Goal: Transaction & Acquisition: Purchase product/service

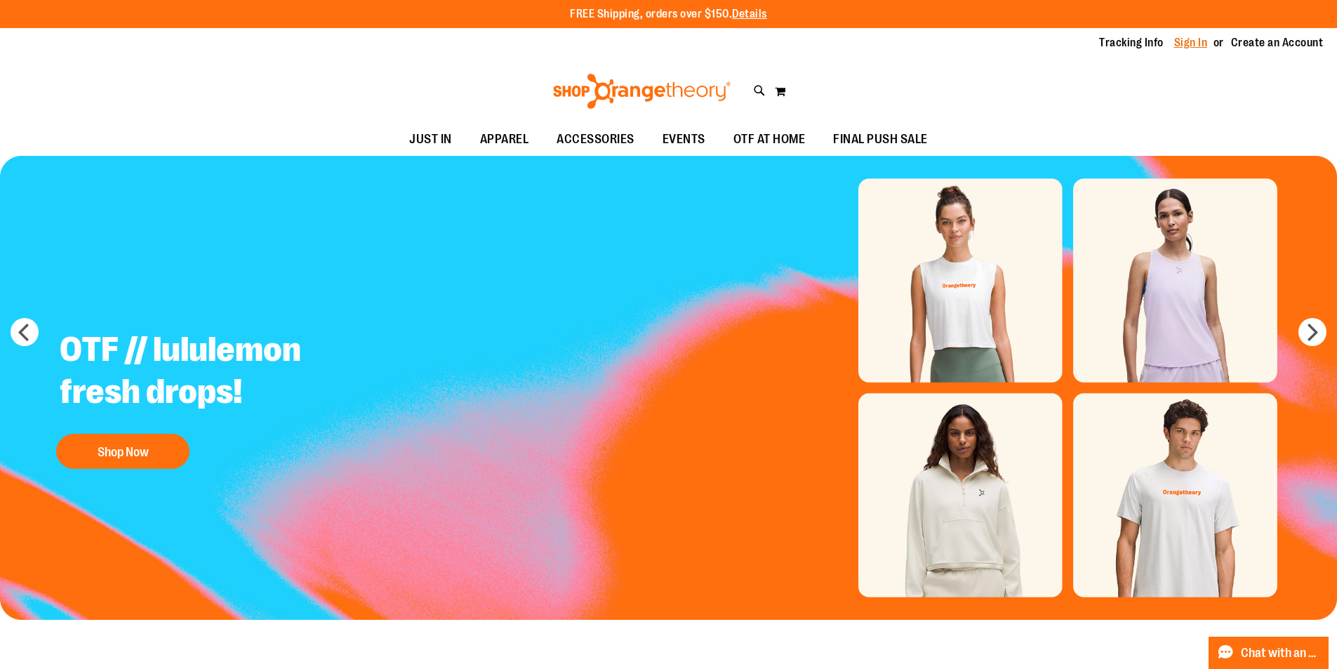
type input "**********"
click at [1181, 51] on link "Sign In" at bounding box center [1191, 42] width 34 height 15
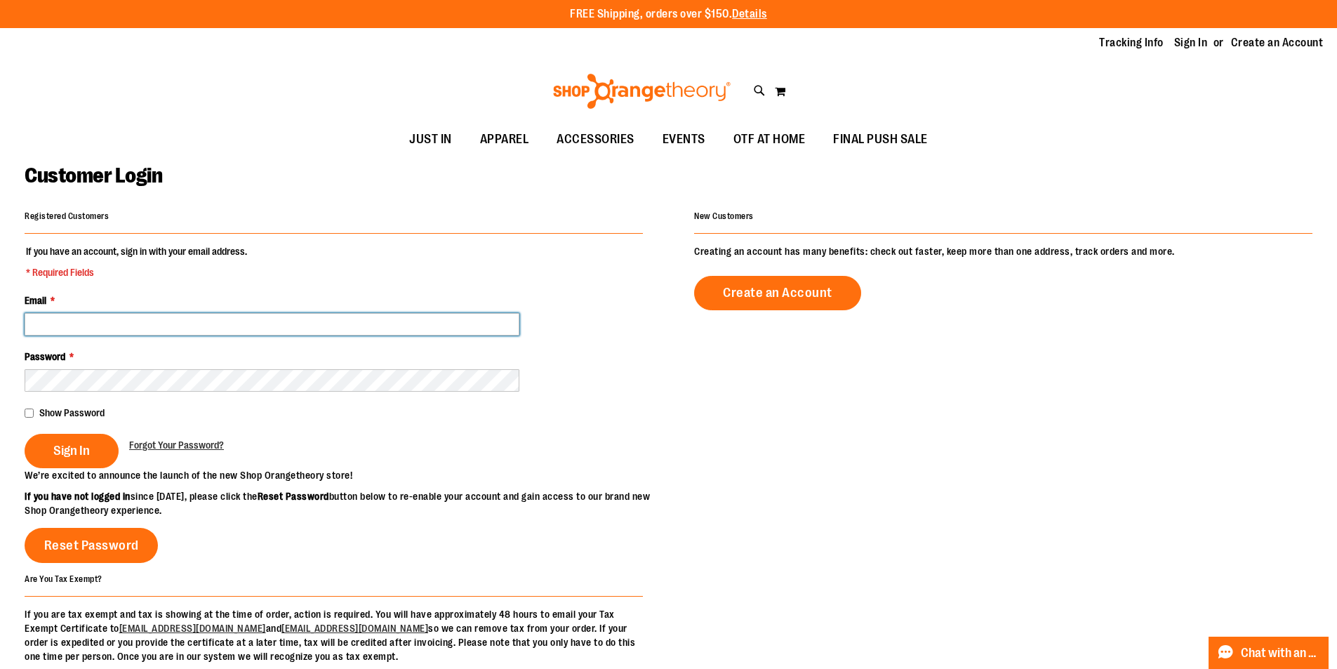
type input "**********"
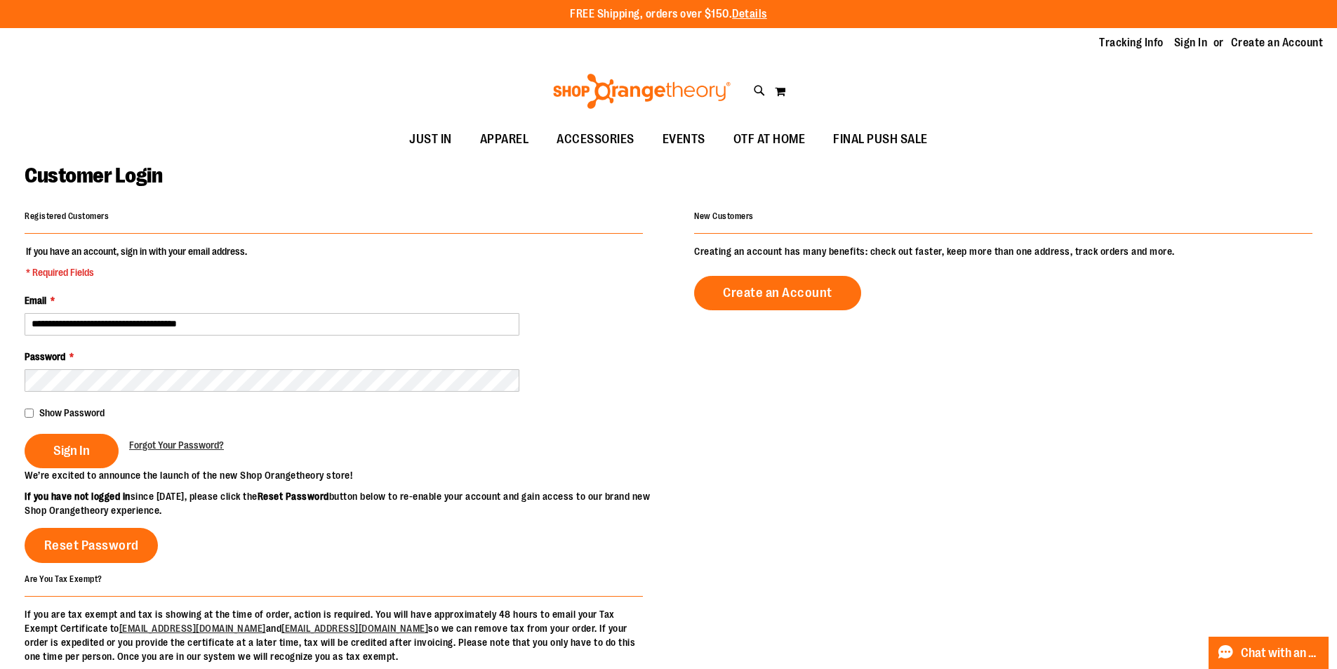
type input "**********"
click at [72, 407] on span "Show Password" at bounding box center [71, 412] width 65 height 11
click at [64, 455] on span "Sign In" at bounding box center [71, 450] width 36 height 15
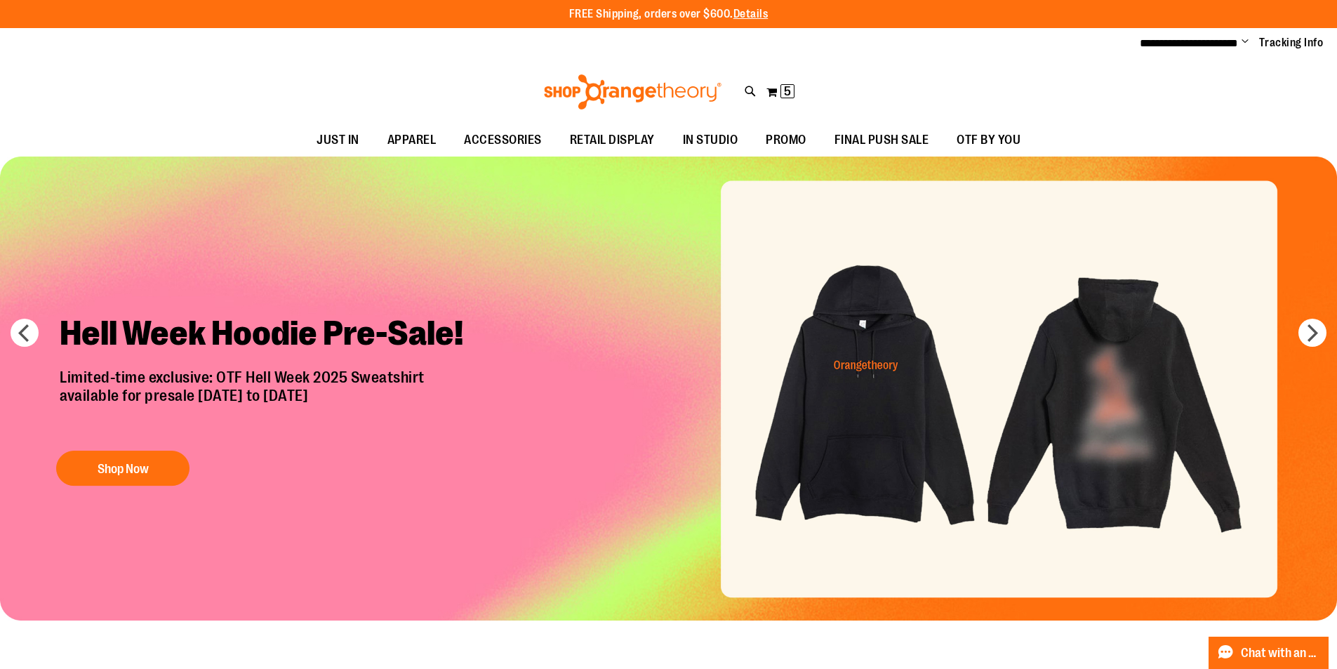
type input "**********"
click at [1307, 83] on div "Toggle Nav Search Popular Suggestions Advanced Search" at bounding box center [668, 92] width 1337 height 65
click at [793, 84] on span "5 5 items" at bounding box center [787, 91] width 14 height 14
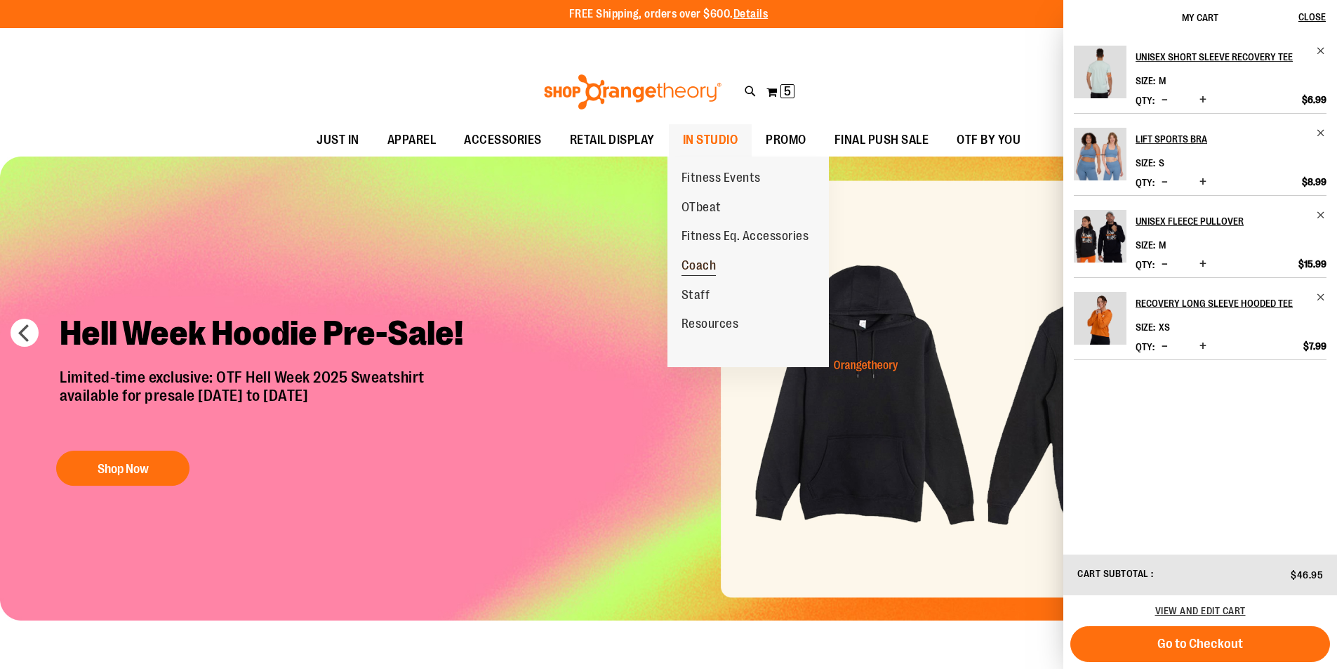
click at [703, 259] on span "Coach" at bounding box center [698, 267] width 35 height 18
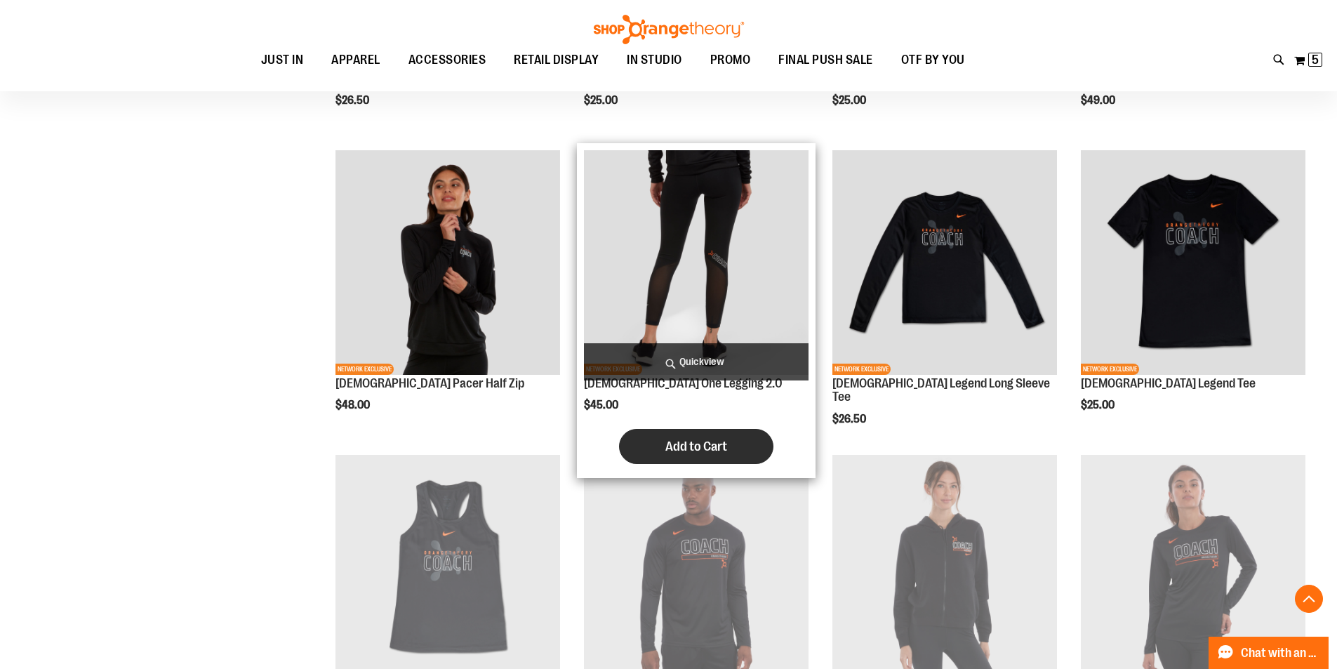
scroll to position [982, 0]
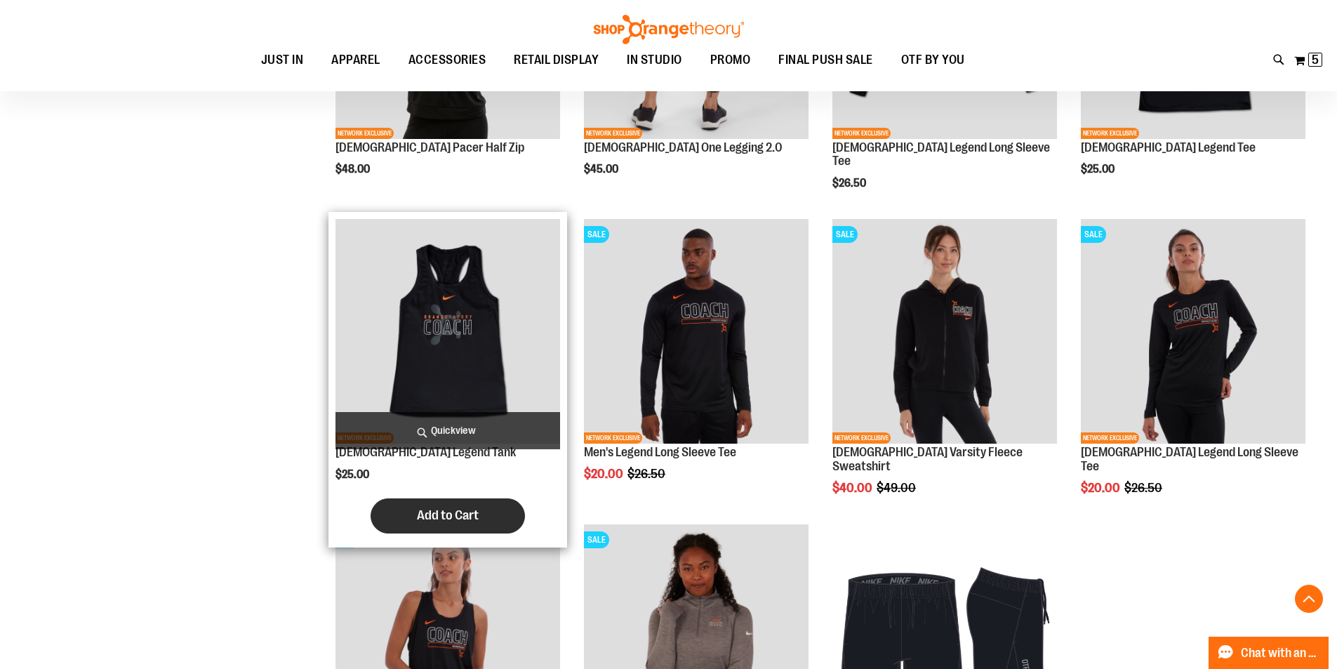
type input "**********"
click at [449, 520] on span "Add to Cart" at bounding box center [448, 514] width 62 height 15
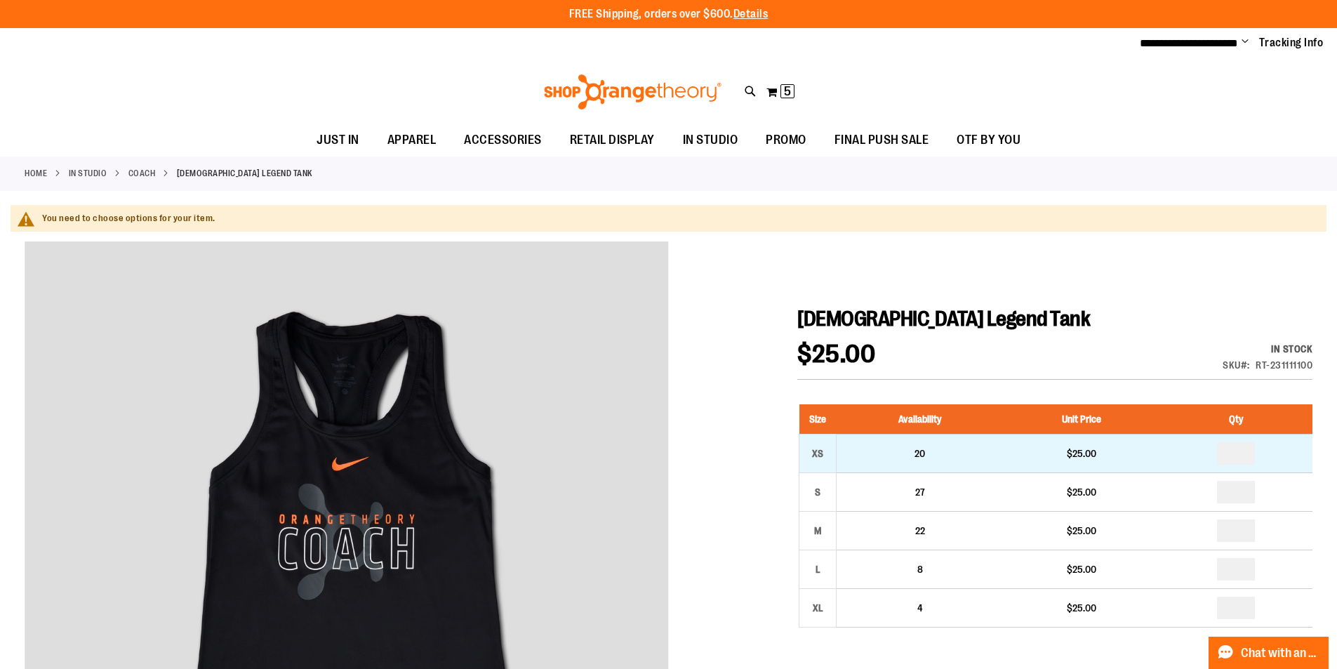
type input "**********"
drag, startPoint x: 1250, startPoint y: 453, endPoint x: 1176, endPoint y: 467, distance: 75.6
click at [1177, 467] on td at bounding box center [1236, 453] width 152 height 39
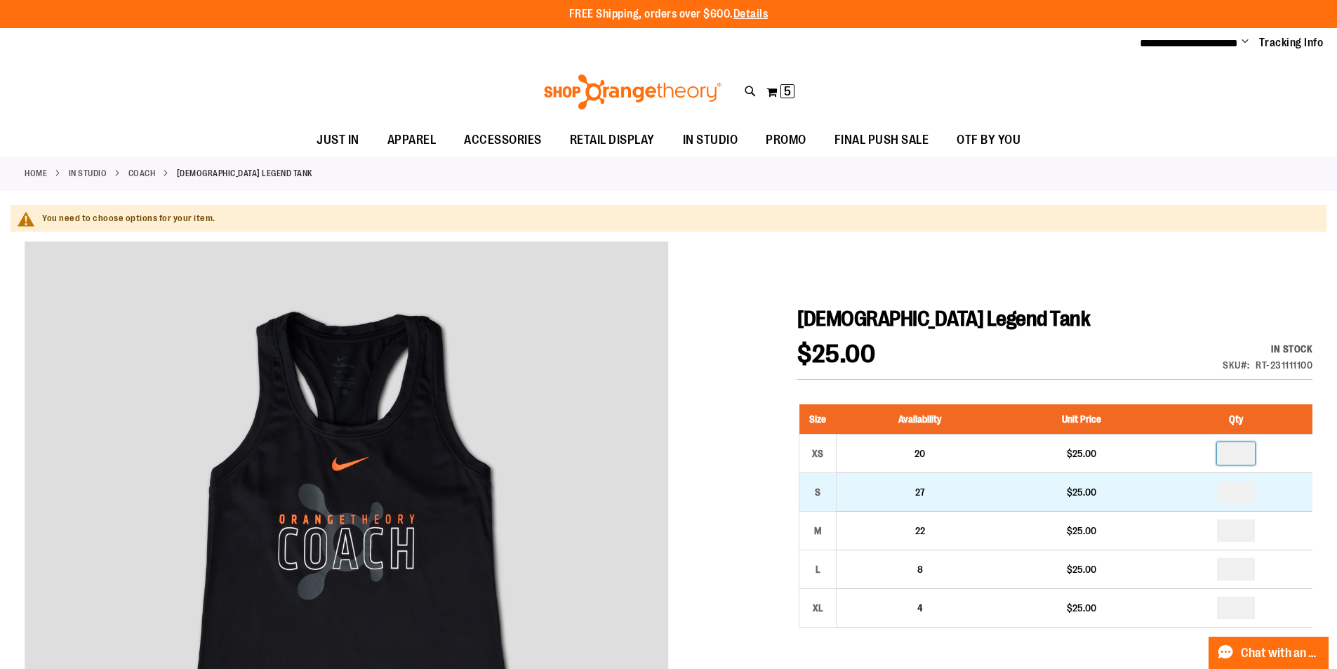
type input "*"
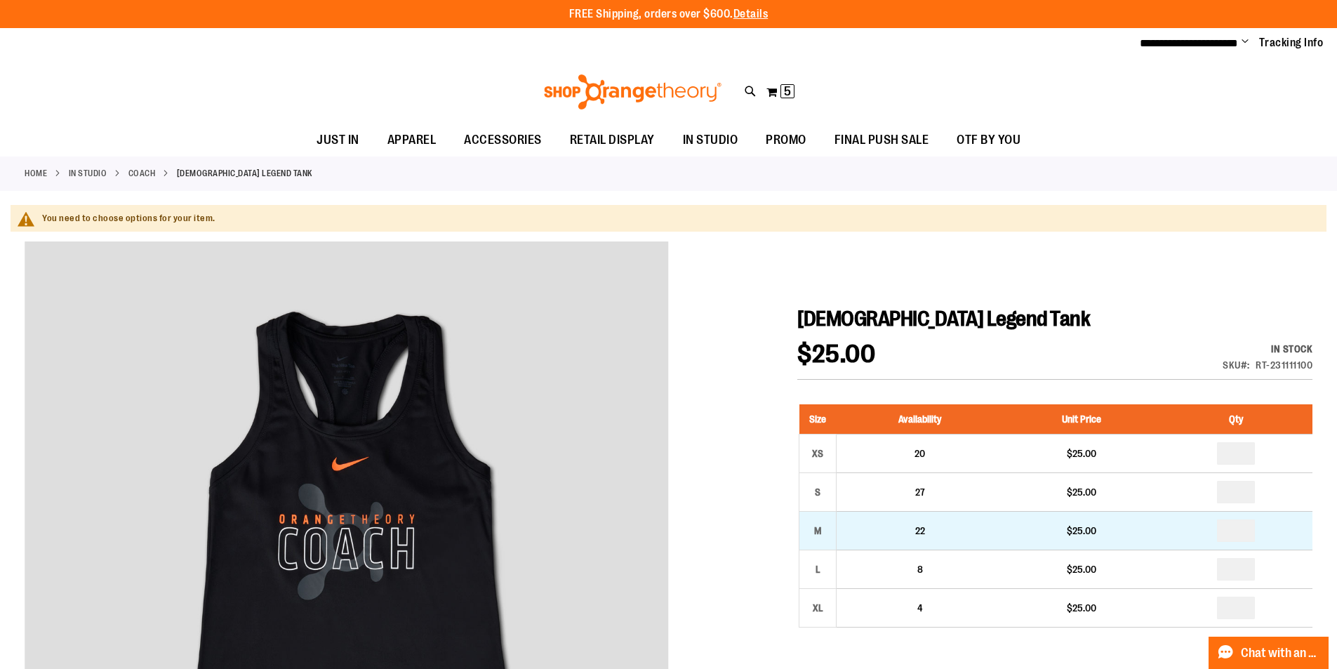
drag, startPoint x: 1256, startPoint y: 487, endPoint x: 1196, endPoint y: 516, distance: 66.5
type input "*"
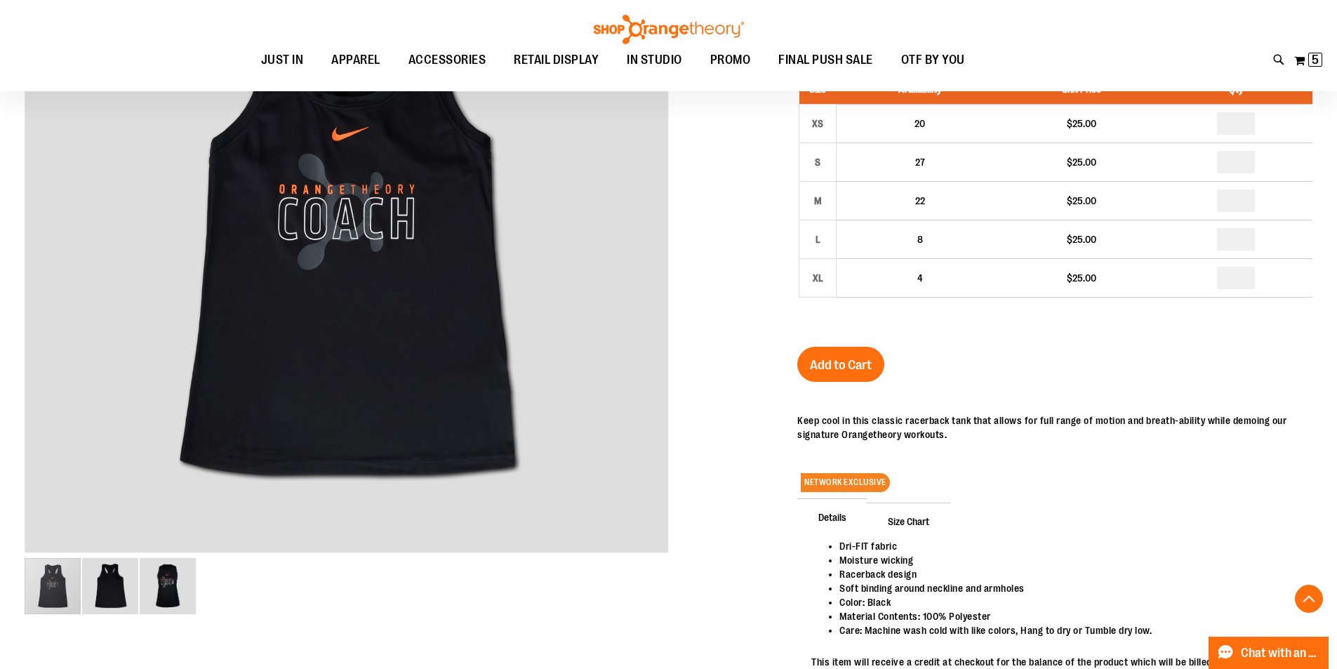
scroll to position [350, 0]
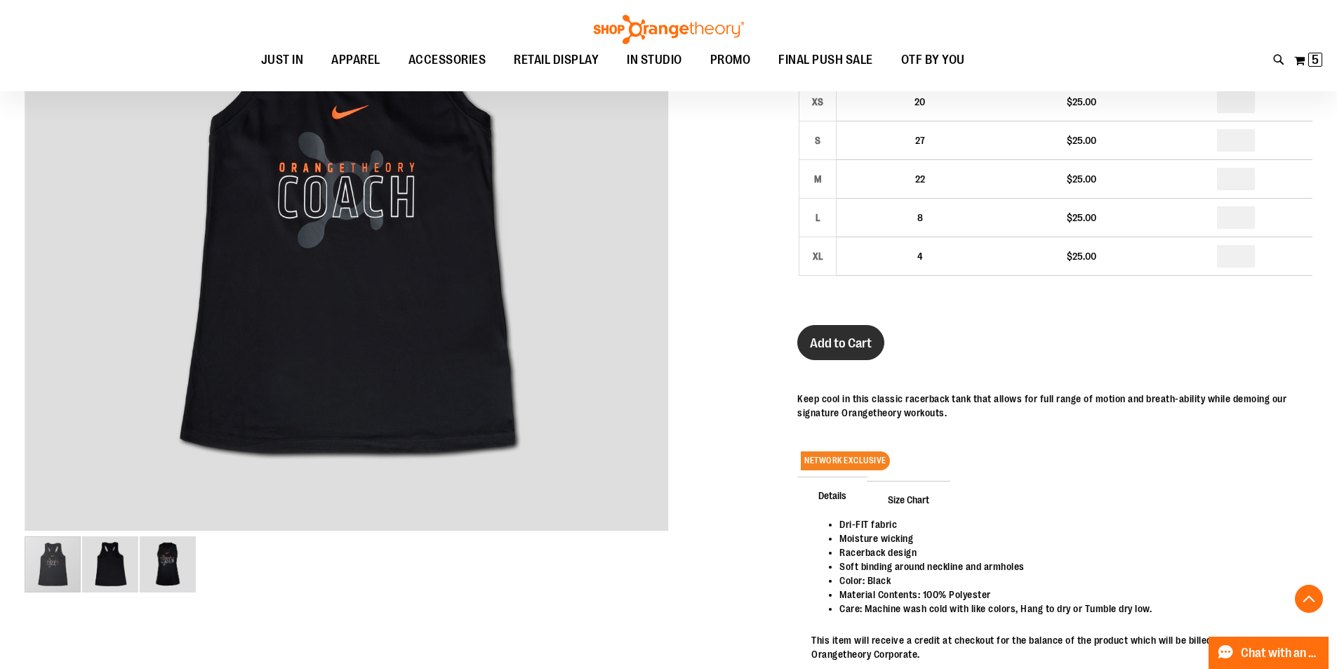
click at [831, 336] on span "Add to Cart" at bounding box center [841, 342] width 62 height 15
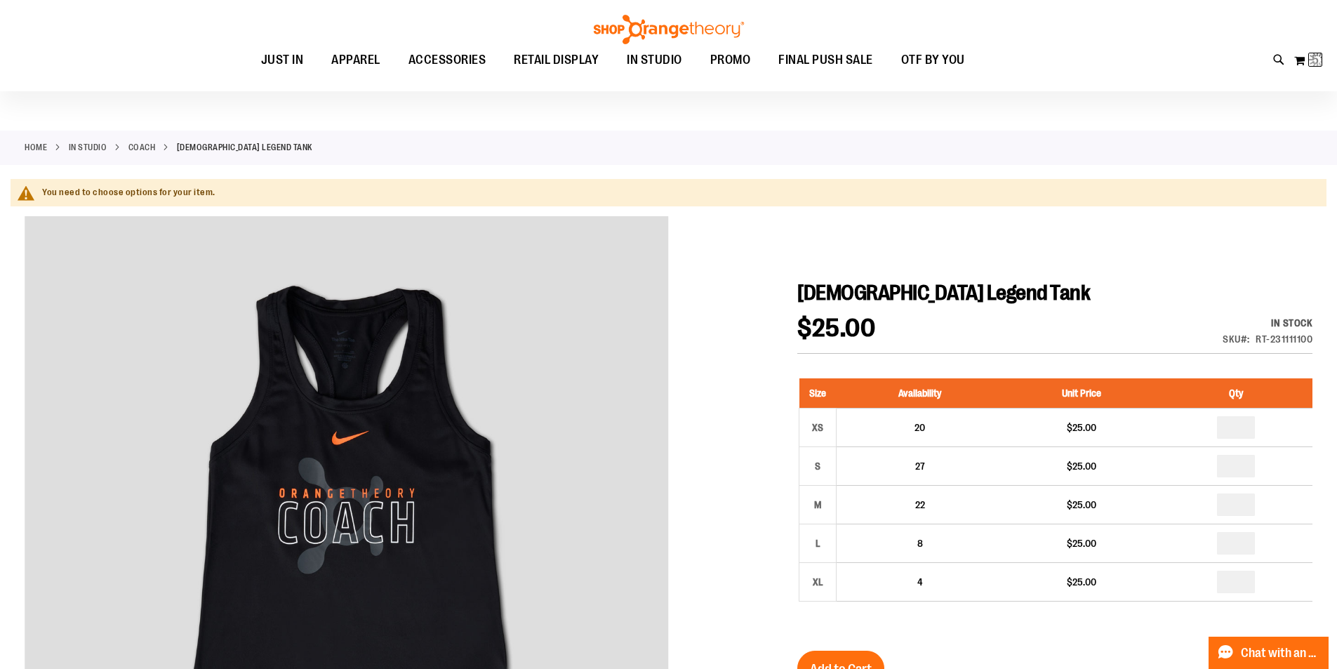
scroll to position [0, 0]
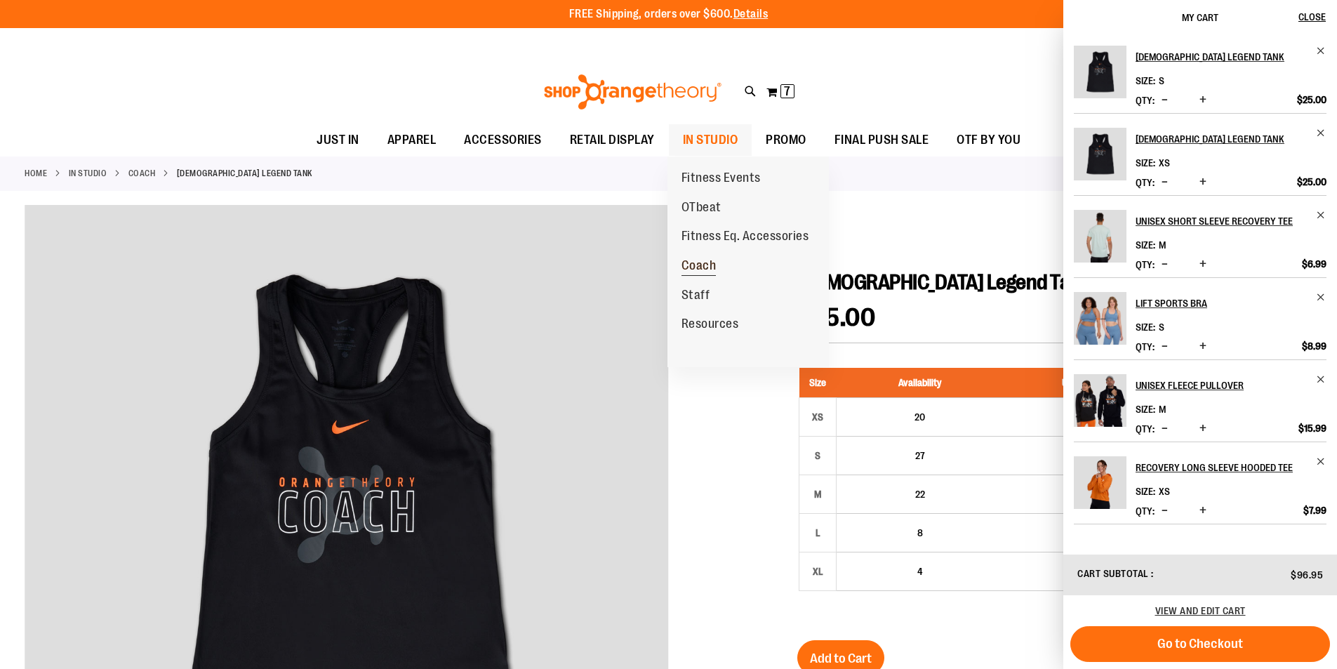
click at [685, 263] on span "Coach" at bounding box center [698, 267] width 35 height 18
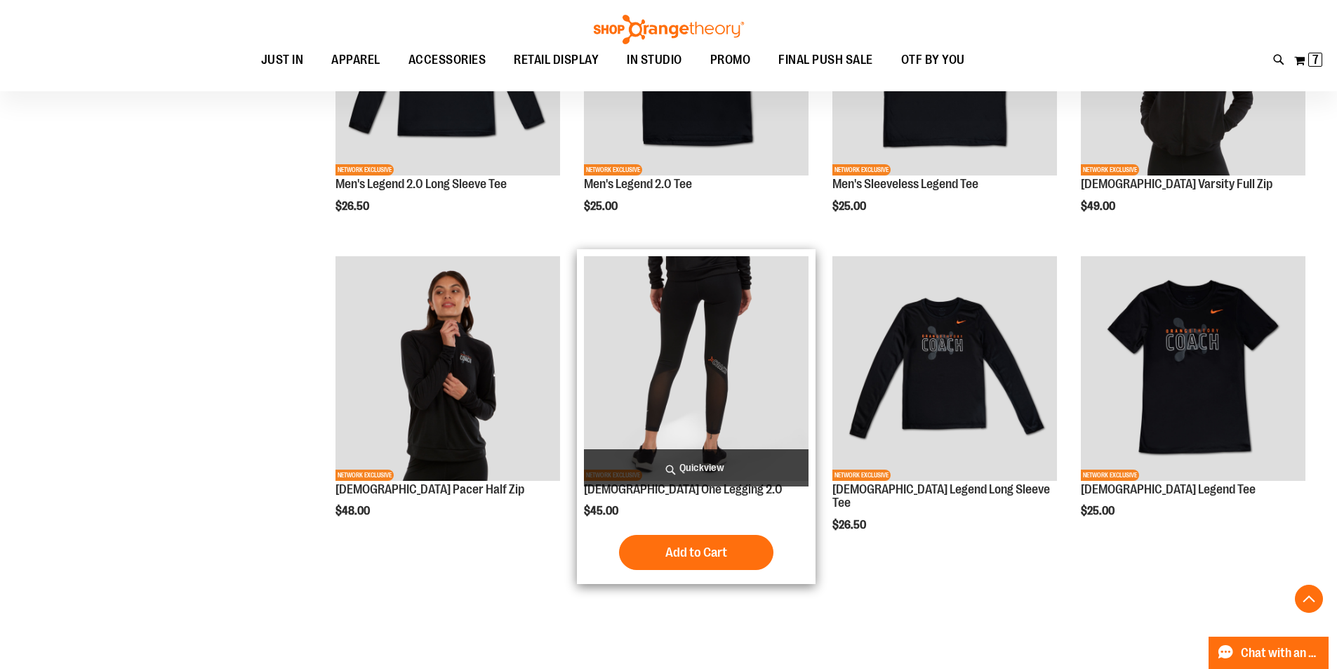
scroll to position [490, 0]
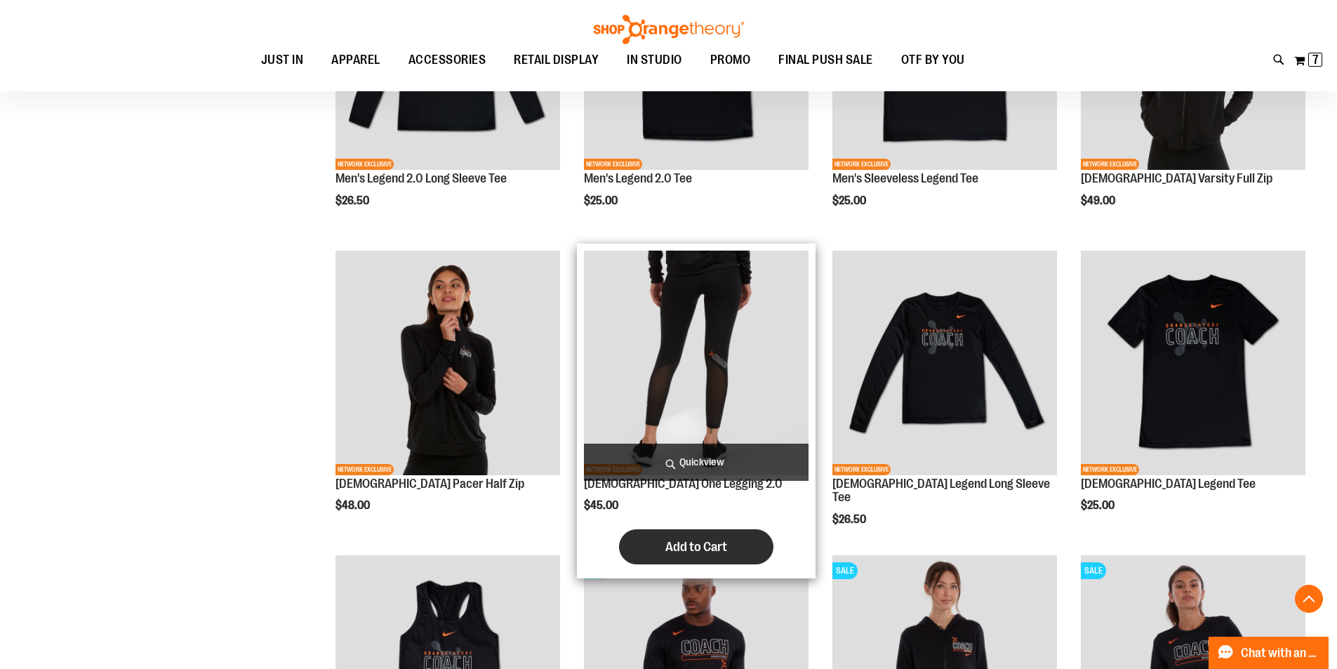
type input "**********"
click at [713, 541] on span "Add to Cart" at bounding box center [696, 546] width 62 height 15
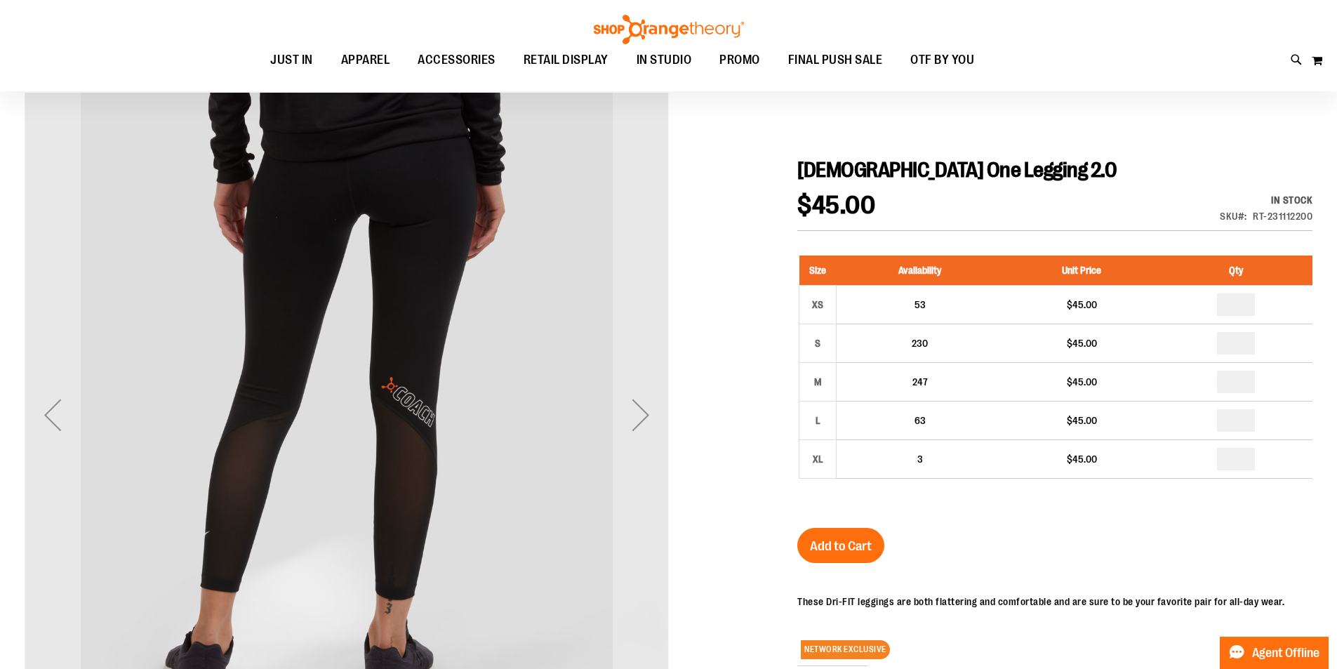
scroll to position [69, 0]
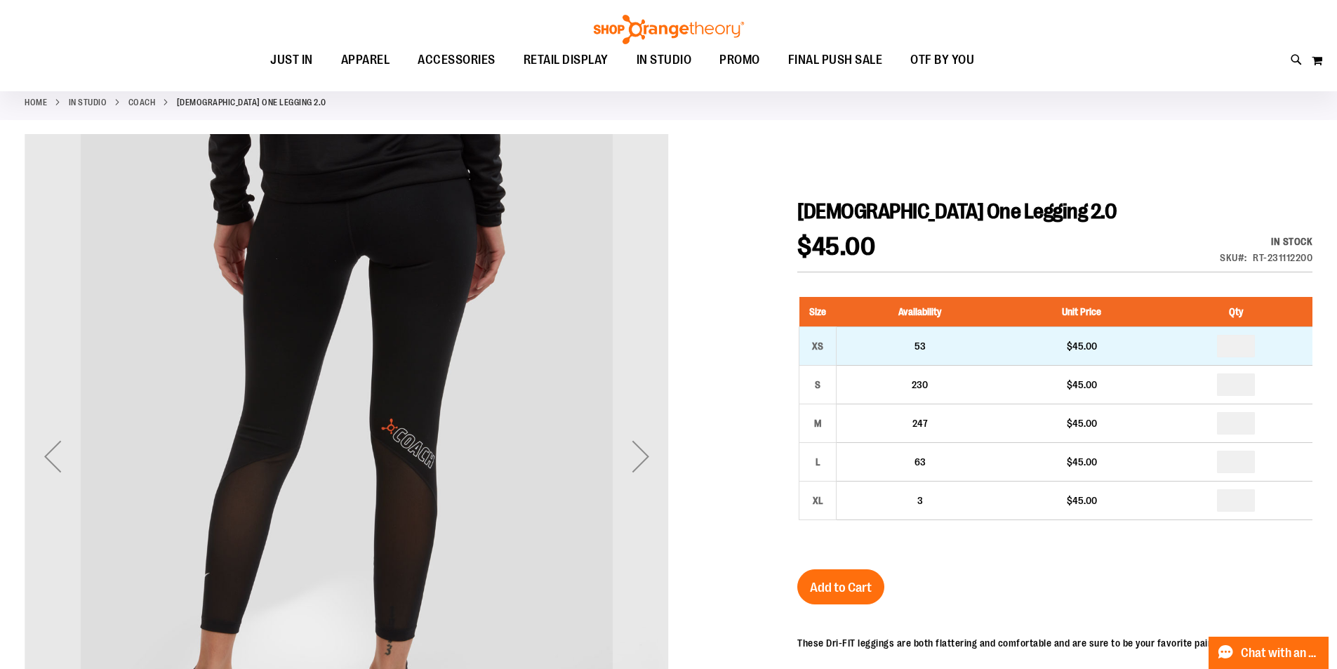
type input "**********"
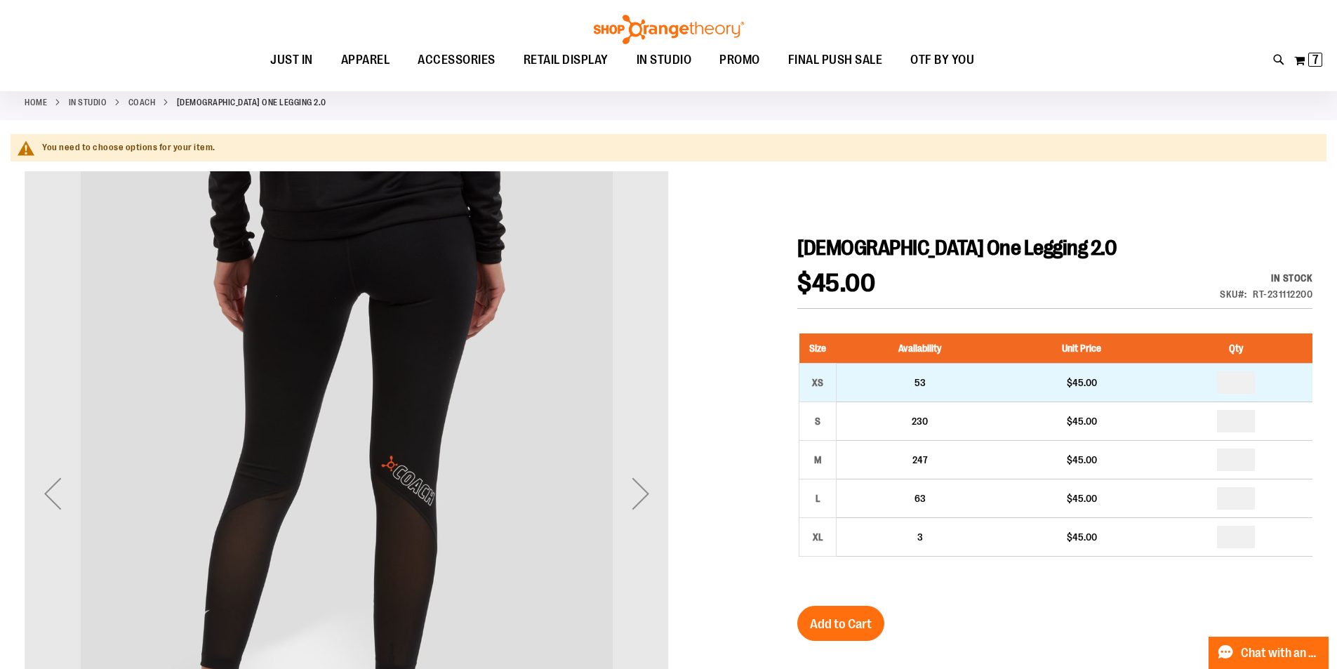
drag, startPoint x: 1264, startPoint y: 389, endPoint x: 1197, endPoint y: 390, distance: 66.7
click at [1183, 390] on td "*" at bounding box center [1236, 382] width 152 height 39
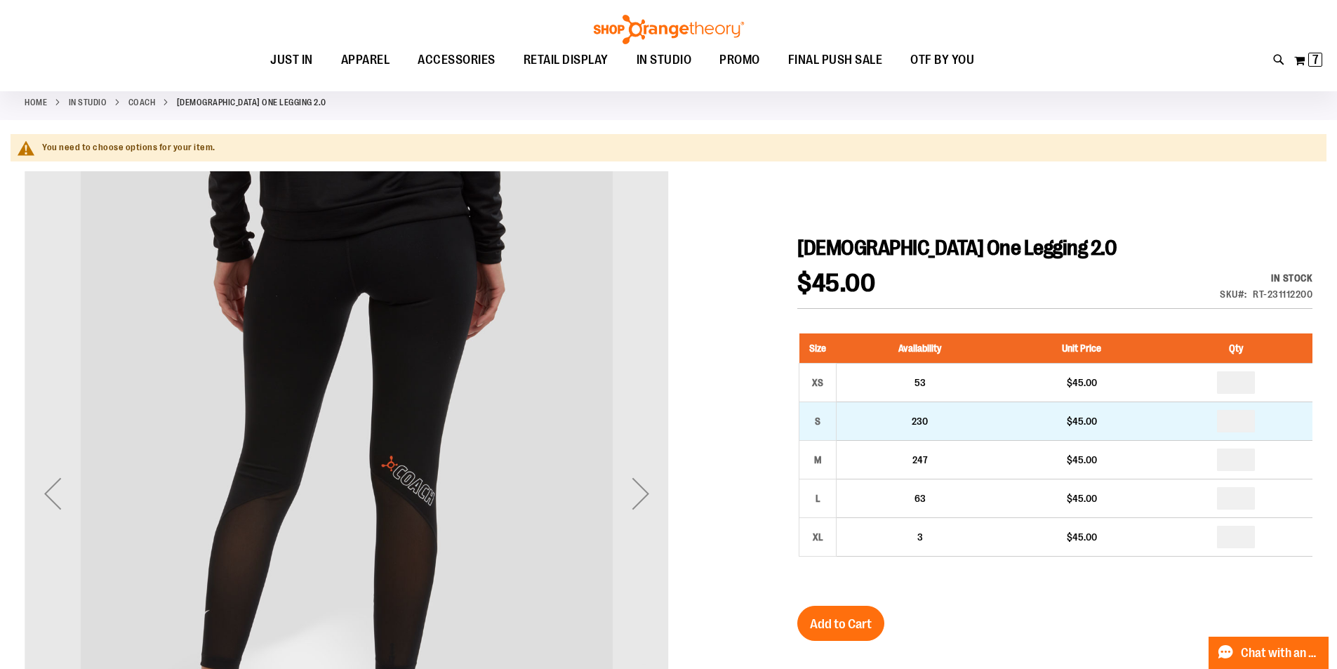
click at [1258, 433] on td "*" at bounding box center [1236, 421] width 152 height 39
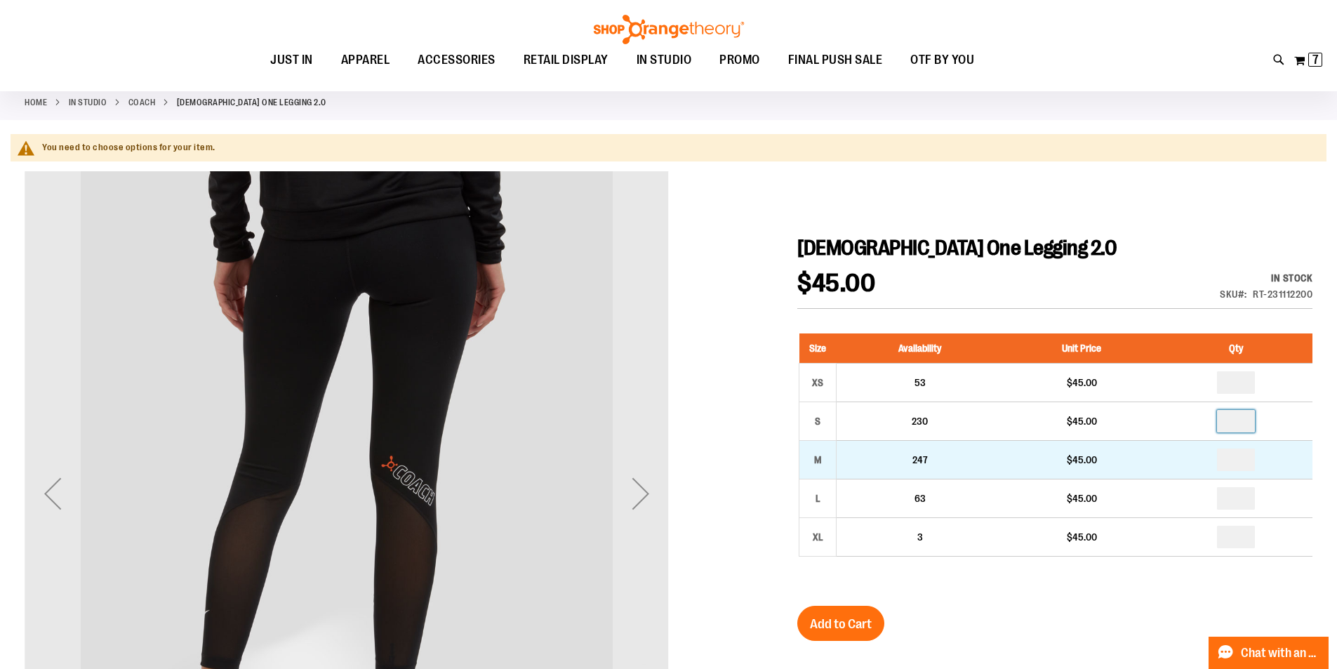
drag, startPoint x: 1256, startPoint y: 422, endPoint x: 1218, endPoint y: 443, distance: 43.7
click at [1219, 440] on tbody "XS 53 $45.00 * S 230 $45.00 M *" at bounding box center [1056, 459] width 514 height 193
type input "*"
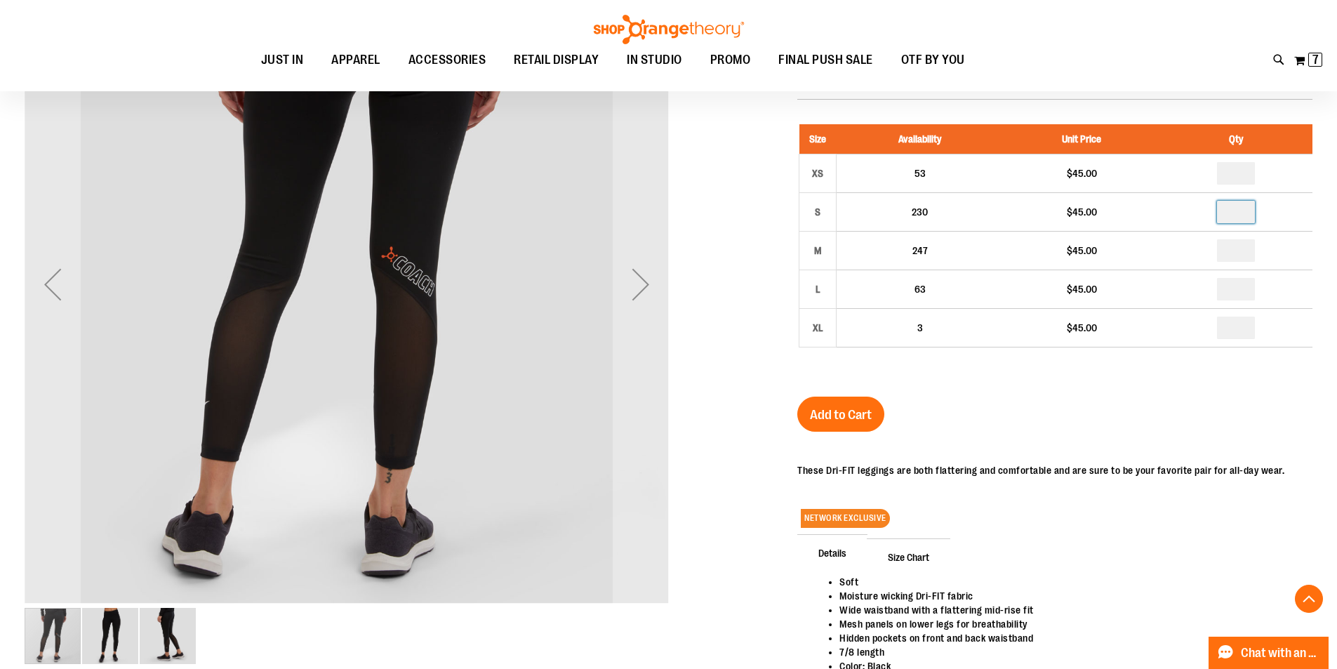
scroll to position [280, 0]
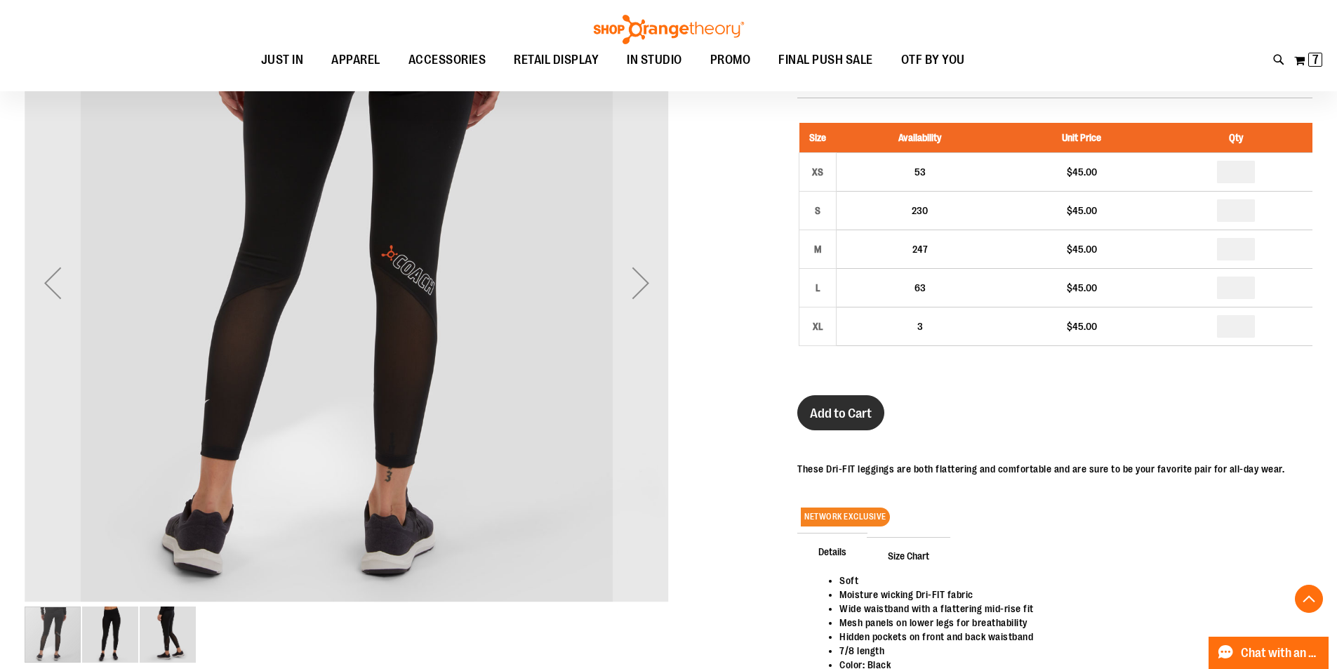
click at [864, 419] on span "Add to Cart" at bounding box center [841, 413] width 62 height 15
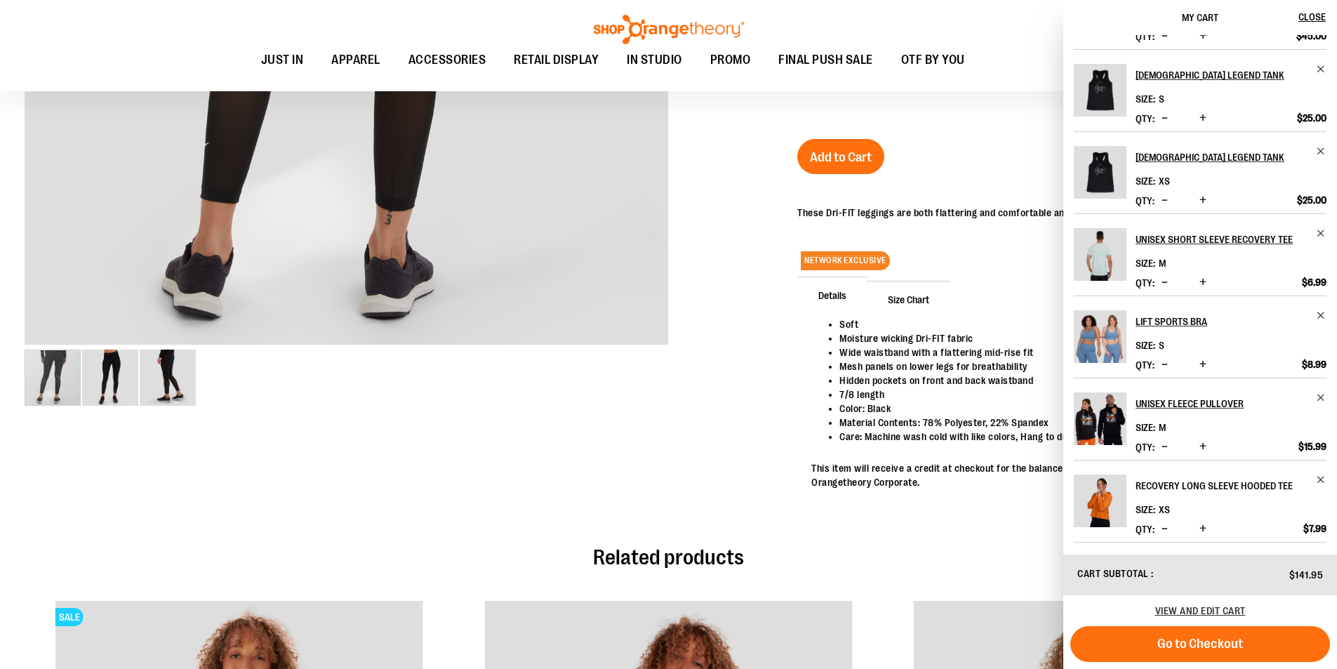
scroll to position [524, 0]
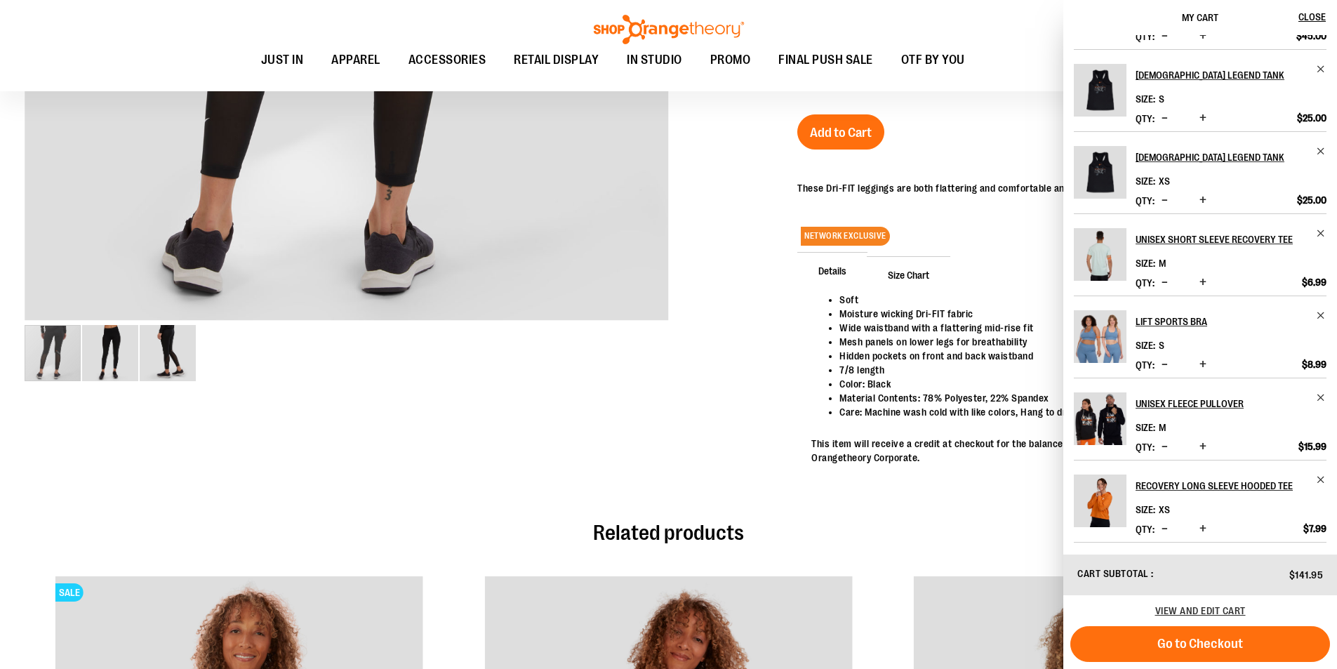
click at [1165, 275] on span "Decrease product quantity" at bounding box center [1164, 282] width 6 height 14
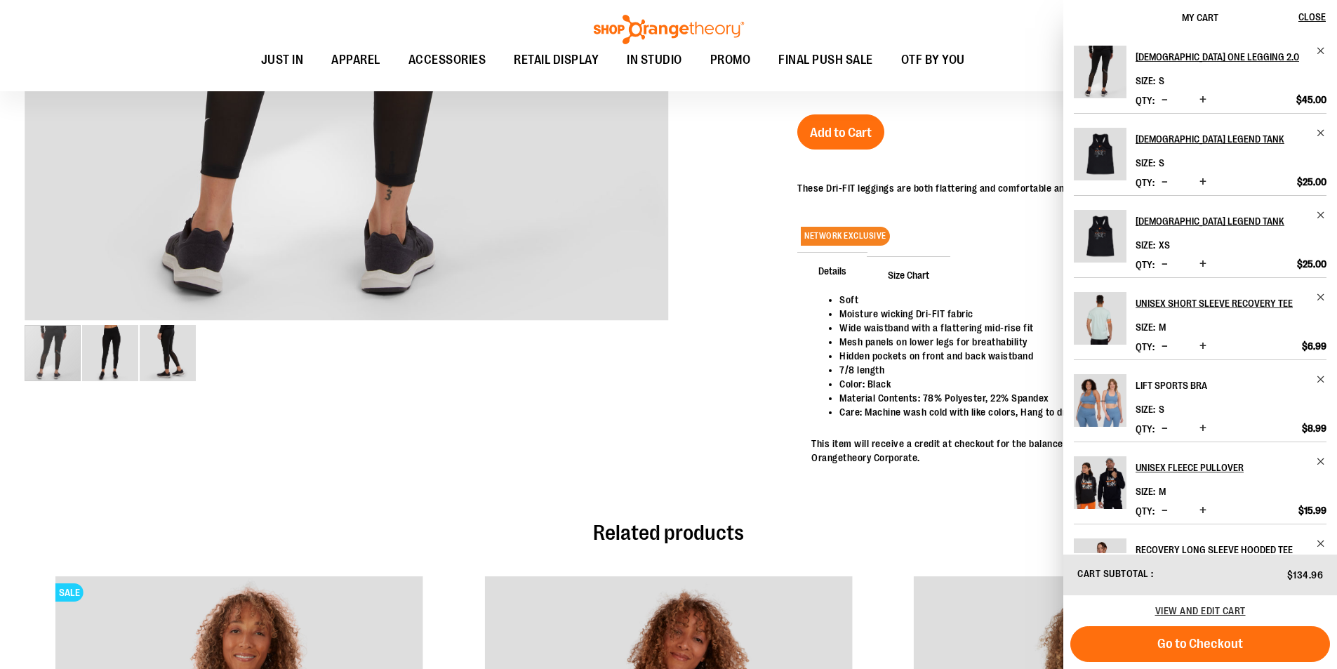
click at [1201, 396] on h2 "Lift Sports Bra" at bounding box center [1221, 385] width 172 height 22
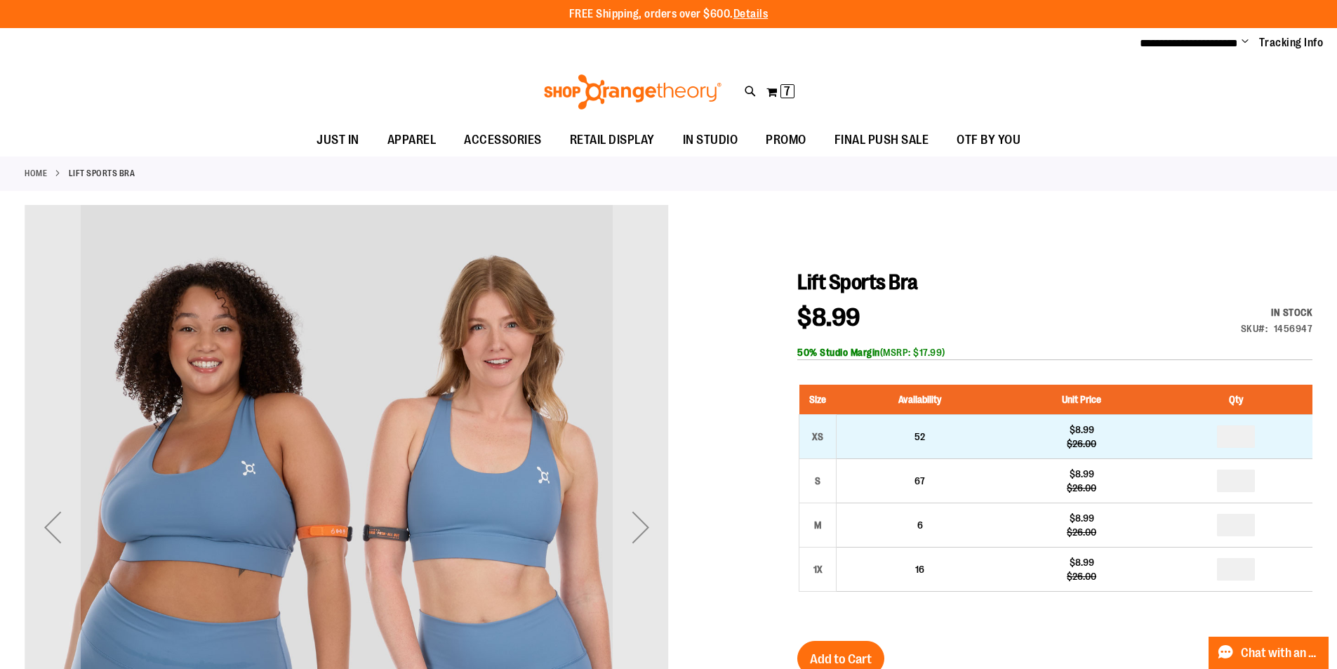
type input "**********"
drag, startPoint x: 1254, startPoint y: 434, endPoint x: 1152, endPoint y: 438, distance: 102.5
click at [1152, 438] on tr "XS 52 $8.99 $26.00" at bounding box center [1056, 436] width 514 height 44
type input "*"
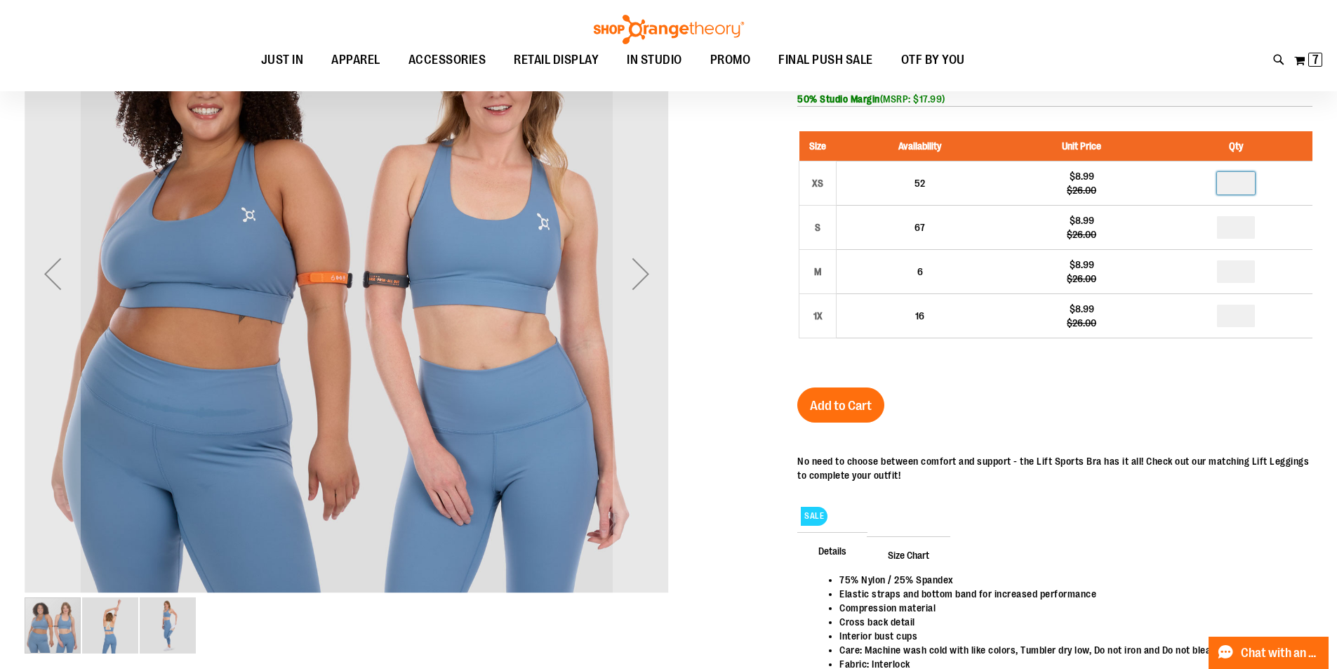
scroll to position [209, 0]
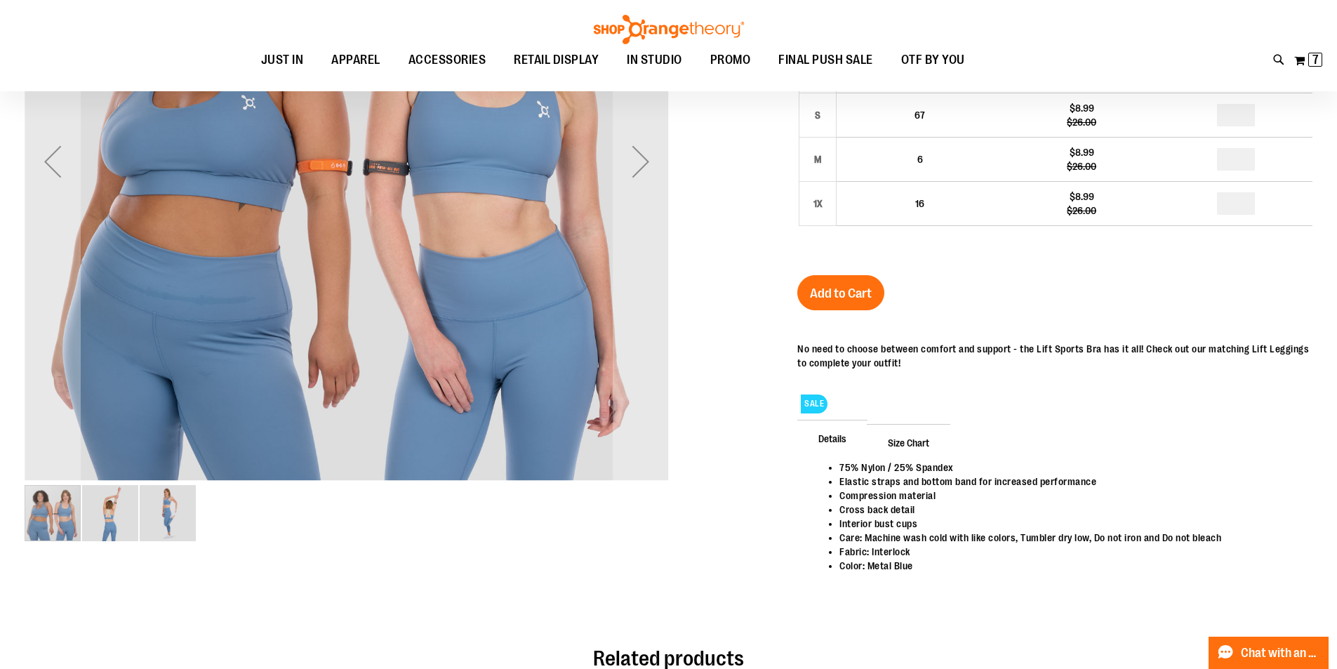
click at [848, 274] on div "Lift Sports Bra $8.99 Regular Price $26.00 In stock Only %1 left SKU 1456947 50…" at bounding box center [1054, 266] width 515 height 725
click at [855, 290] on span "Add to Cart" at bounding box center [841, 293] width 62 height 15
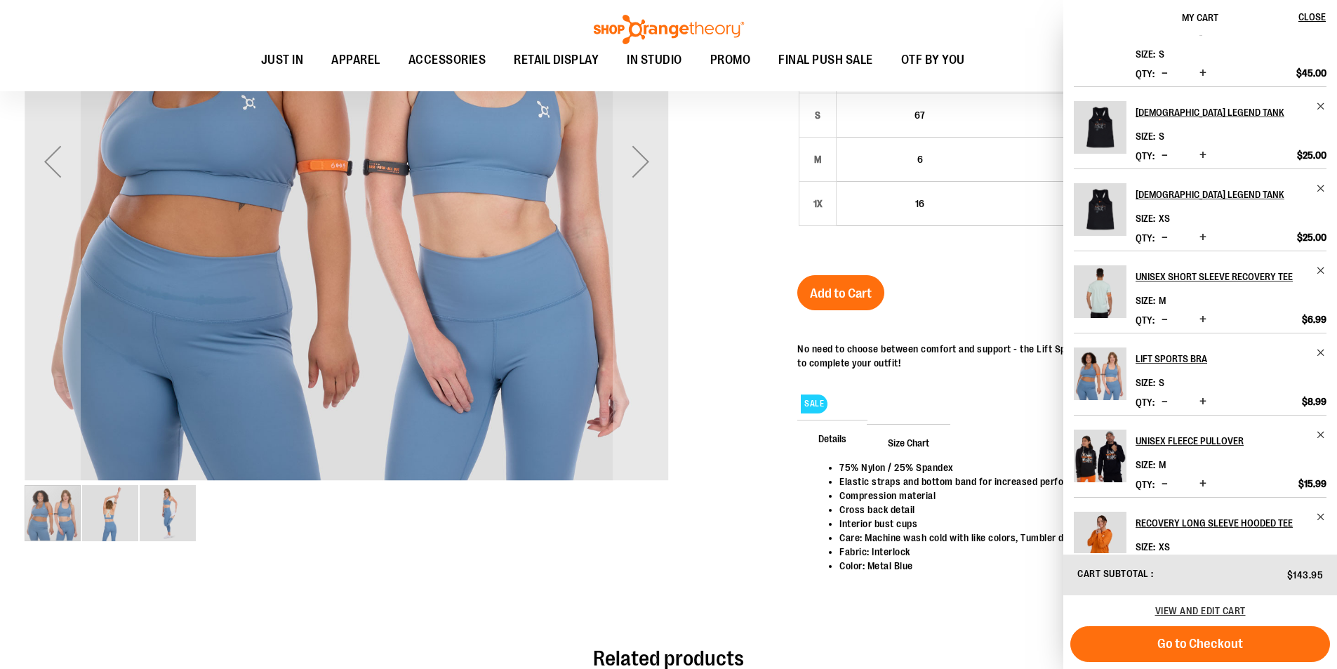
scroll to position [140, 0]
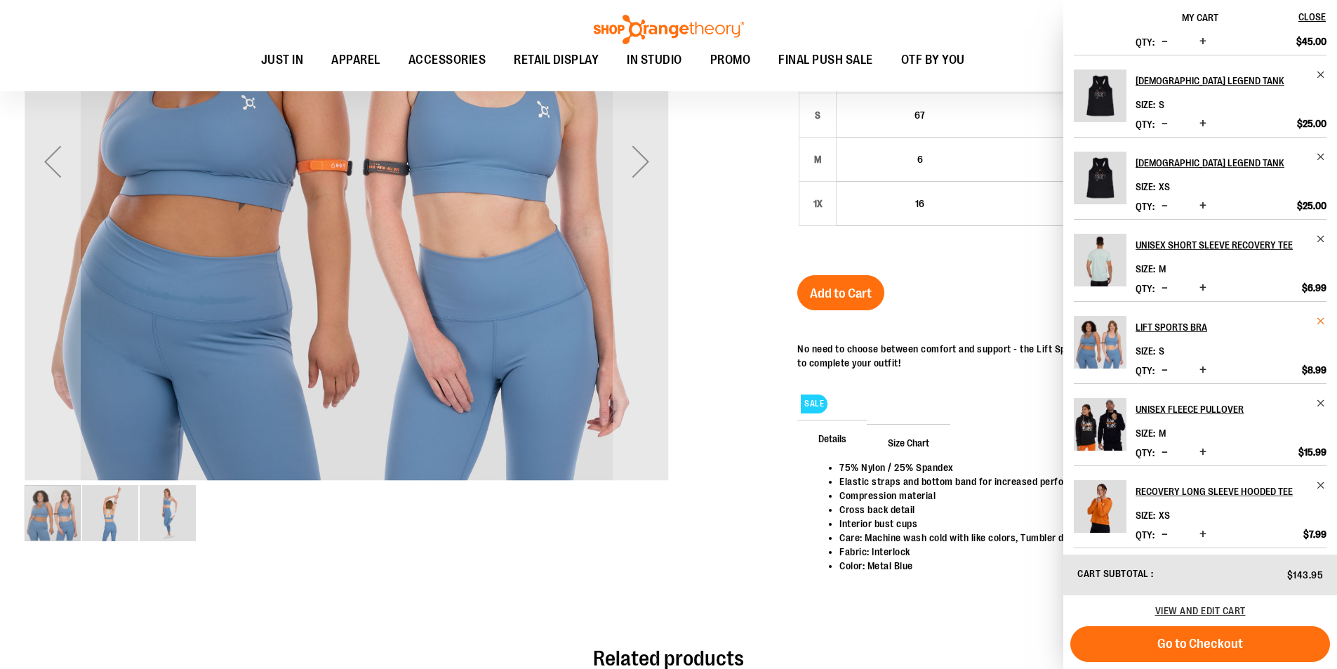
click at [1319, 326] on span "Remove item" at bounding box center [1320, 321] width 11 height 11
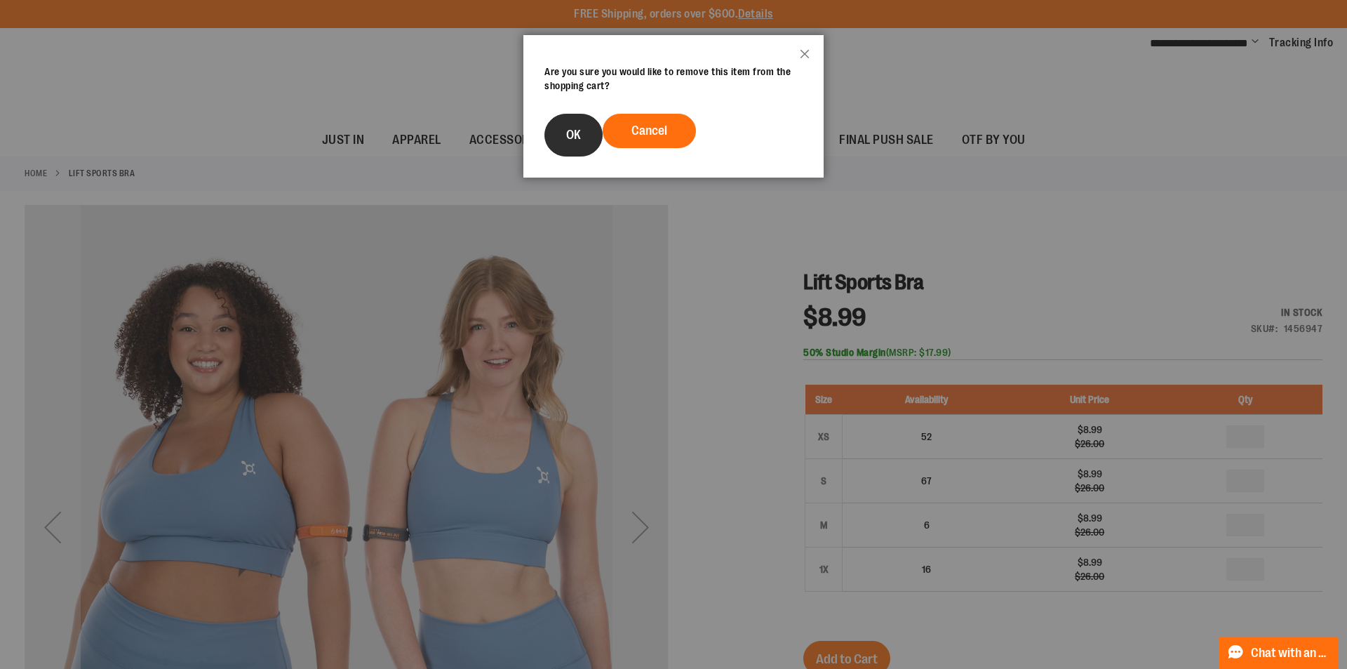
click at [558, 138] on button "OK" at bounding box center [573, 135] width 58 height 43
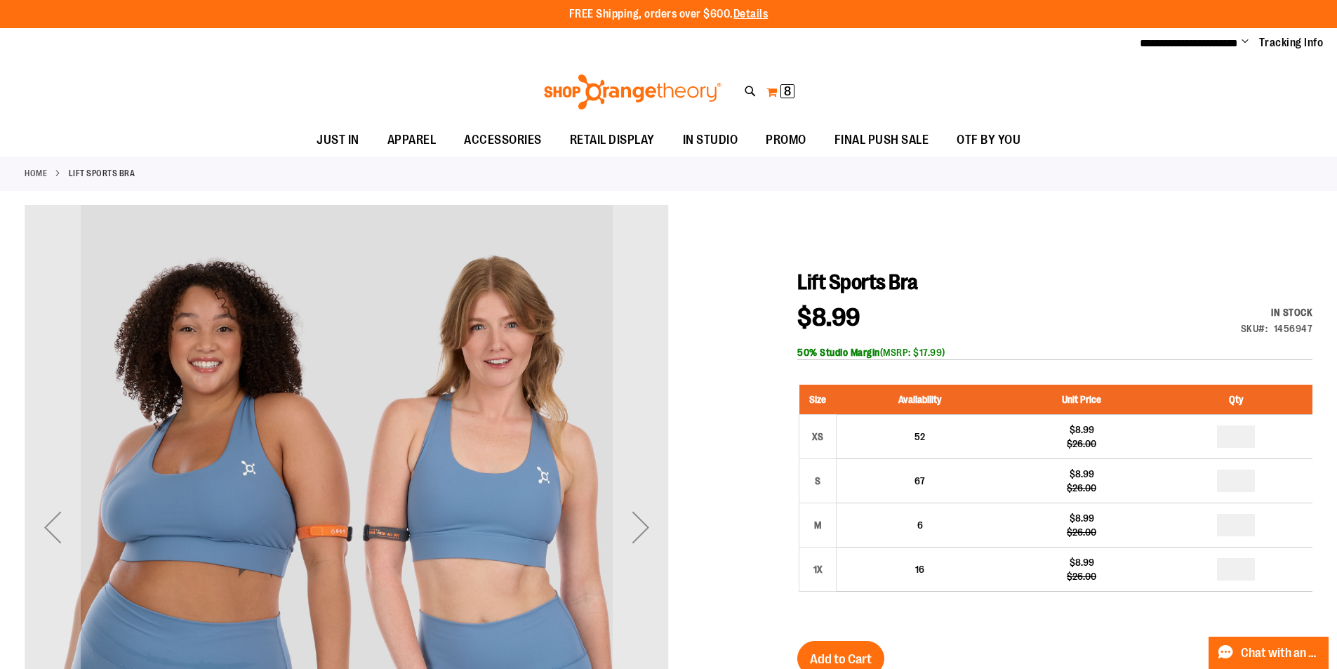
click at [785, 88] on span "8" at bounding box center [787, 91] width 7 height 14
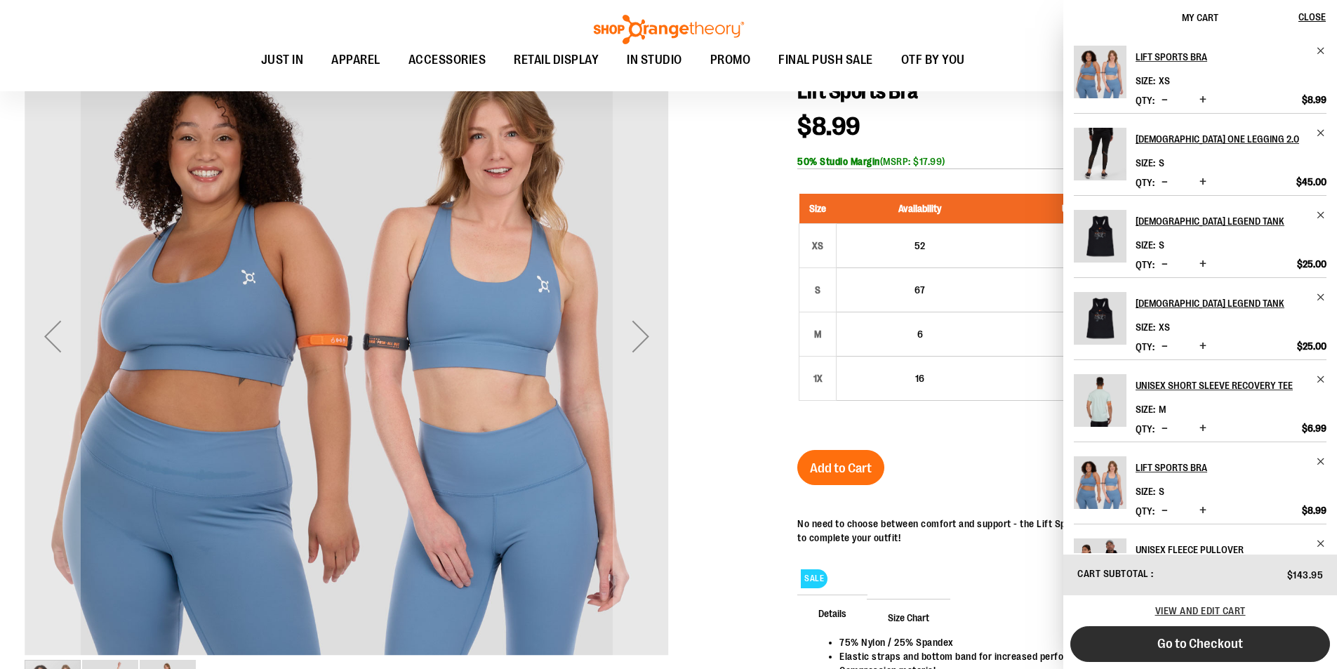
scroll to position [69, 0]
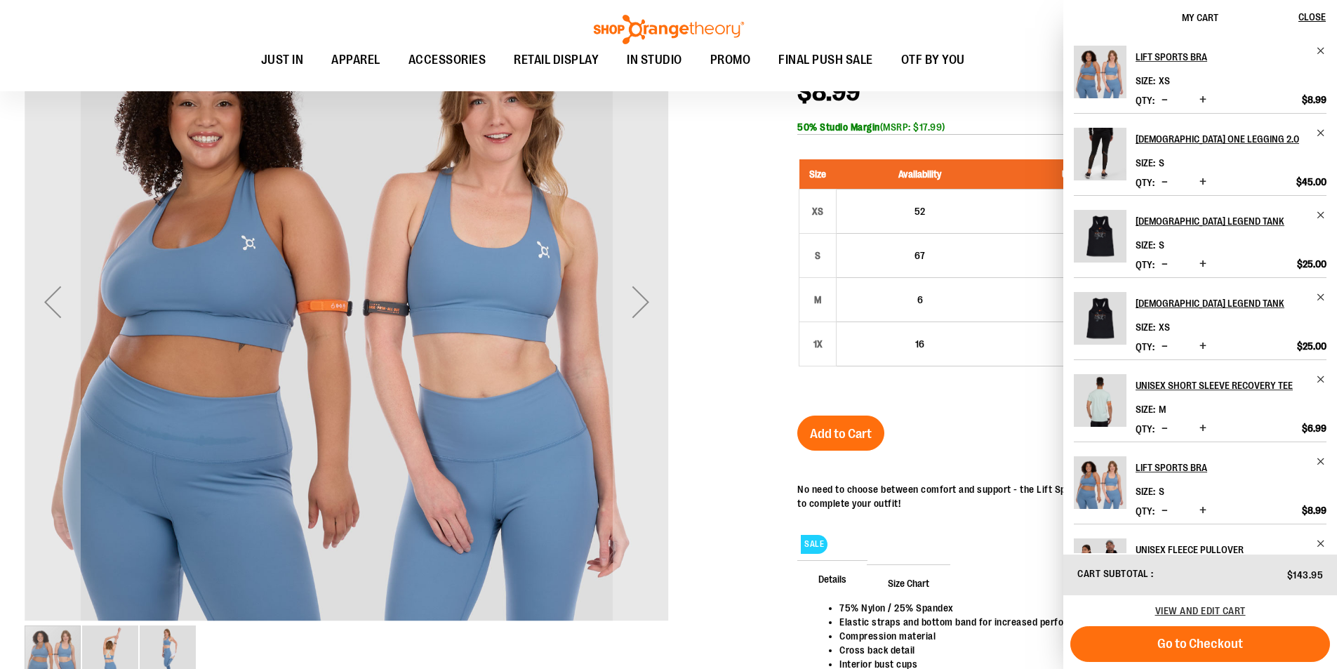
click at [1204, 649] on span "Go to Checkout" at bounding box center [1200, 643] width 86 height 15
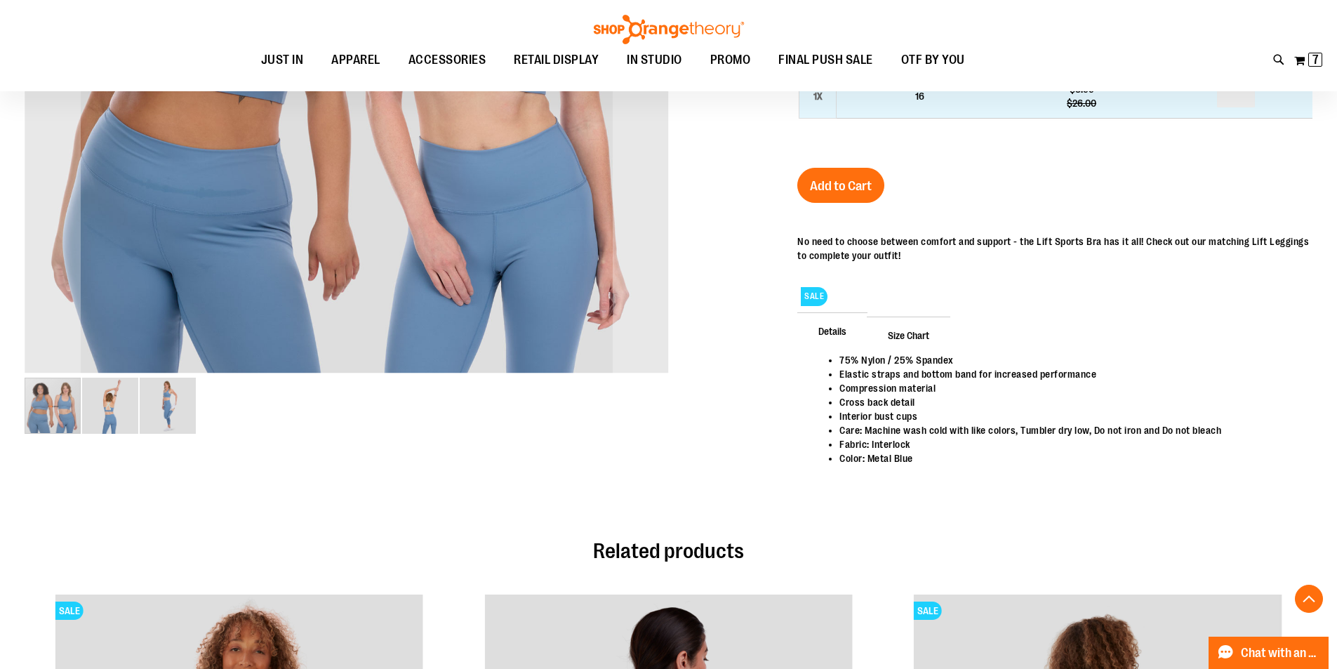
scroll to position [350, 0]
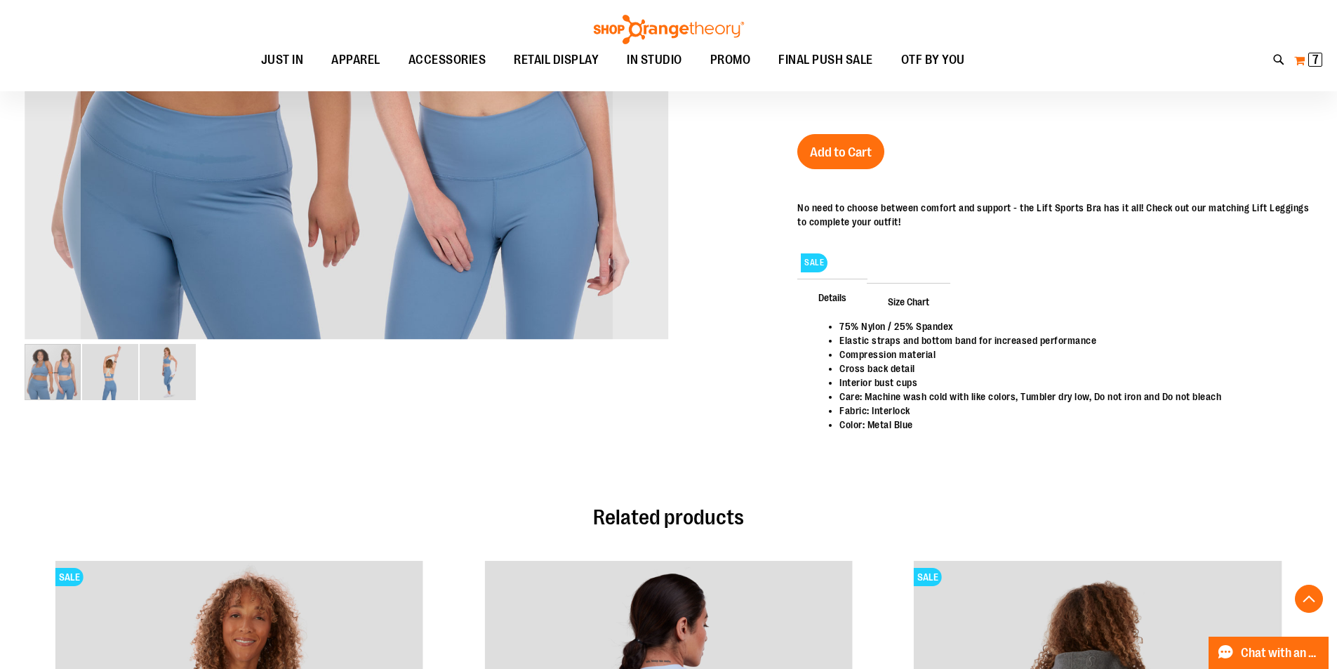
type input "**********"
click at [1320, 62] on span "7 7 items" at bounding box center [1315, 60] width 14 height 14
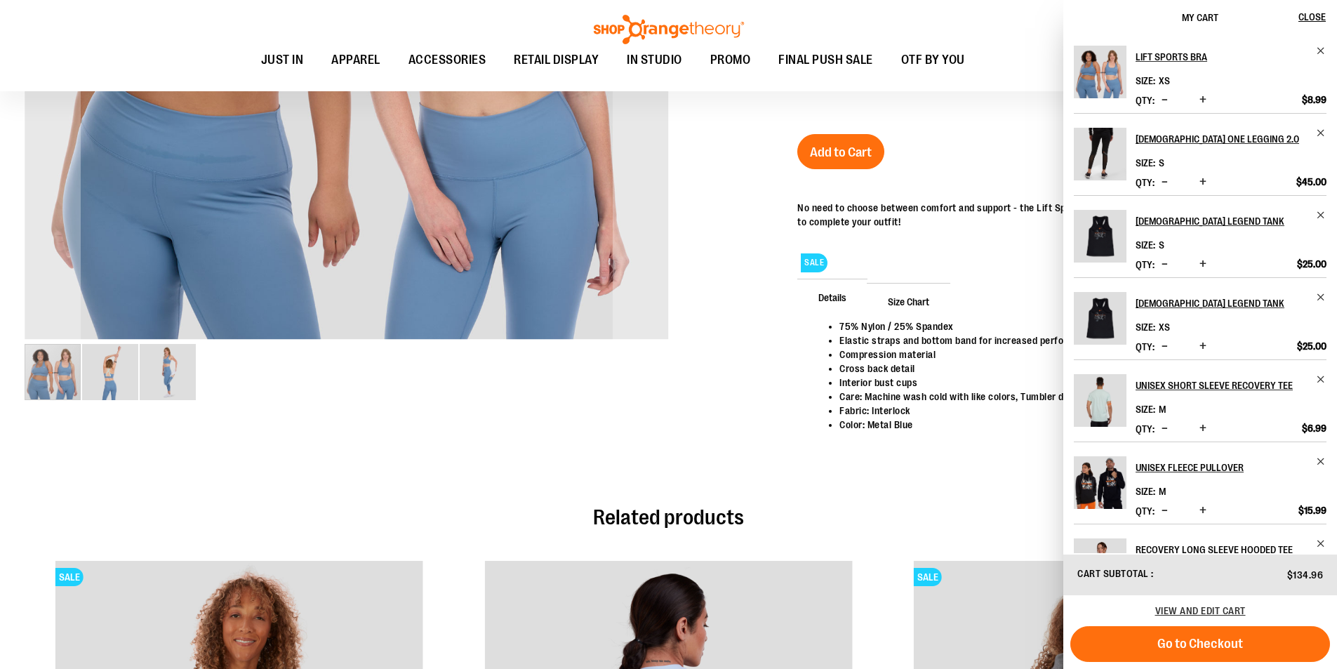
click at [1167, 102] on span "Decrease product quantity" at bounding box center [1164, 100] width 6 height 14
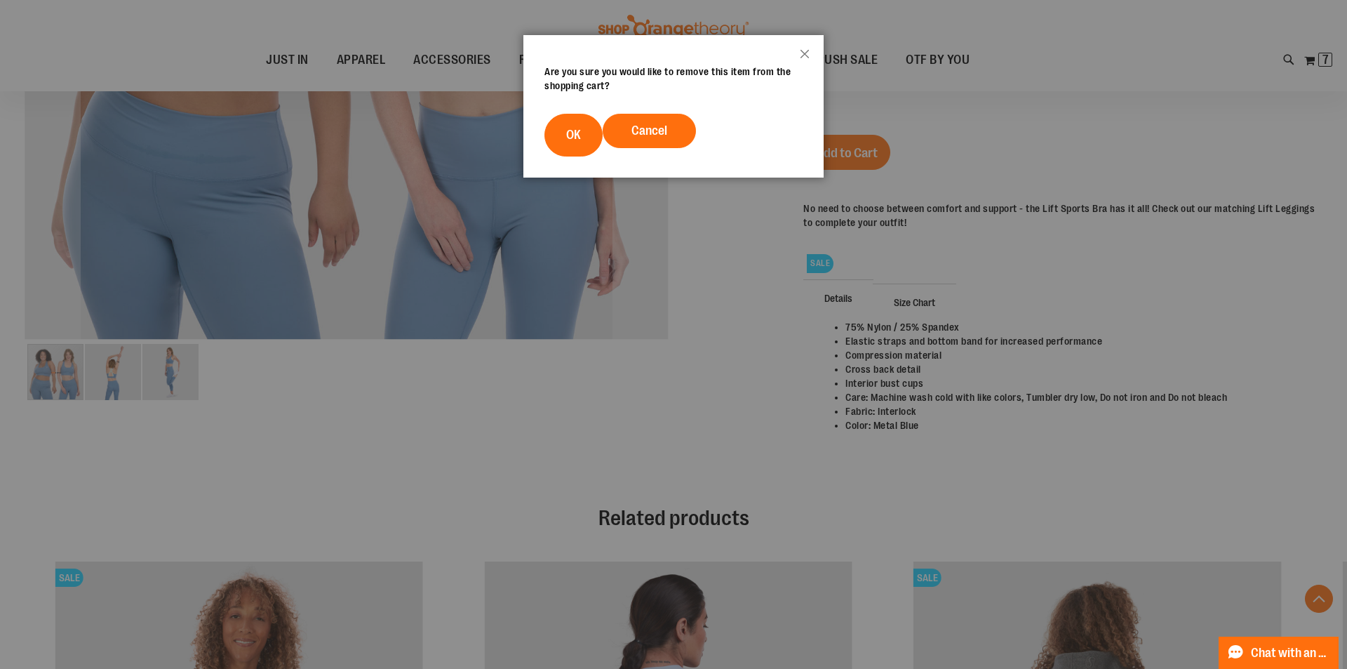
drag, startPoint x: 590, startPoint y: 132, endPoint x: 596, endPoint y: 140, distance: 10.0
click at [590, 134] on button "OK" at bounding box center [573, 135] width 58 height 43
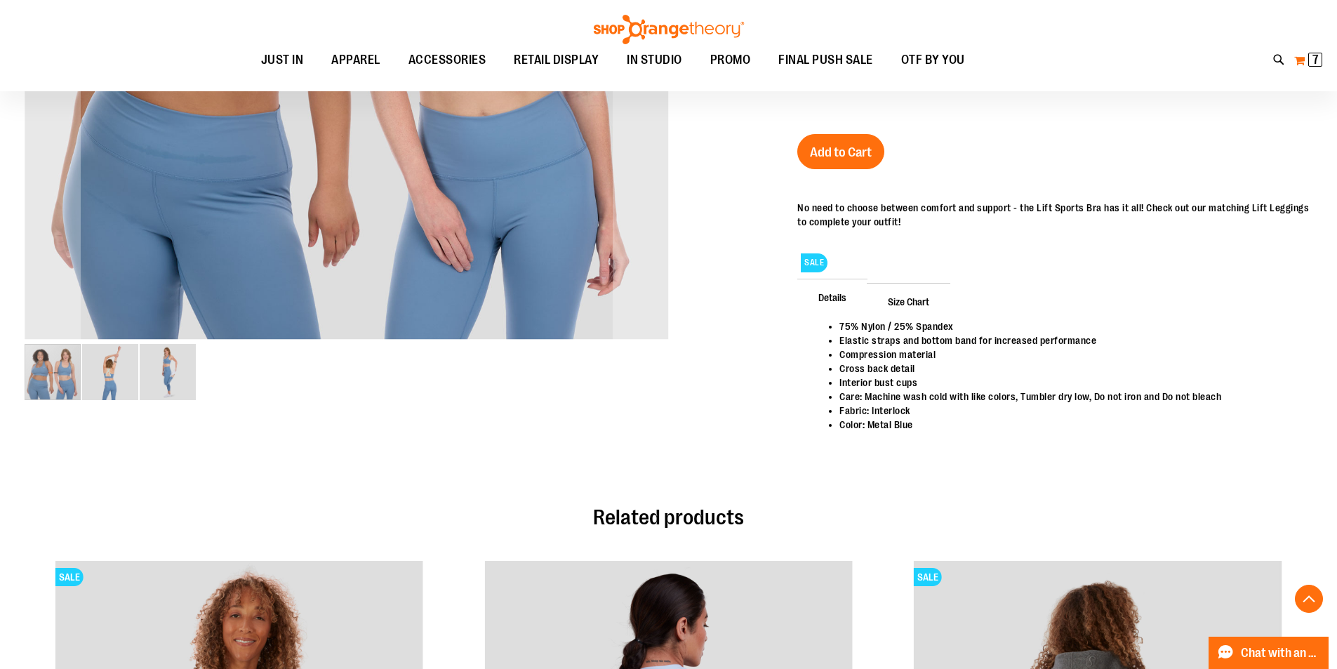
click at [1314, 54] on span "7" at bounding box center [1315, 60] width 6 height 14
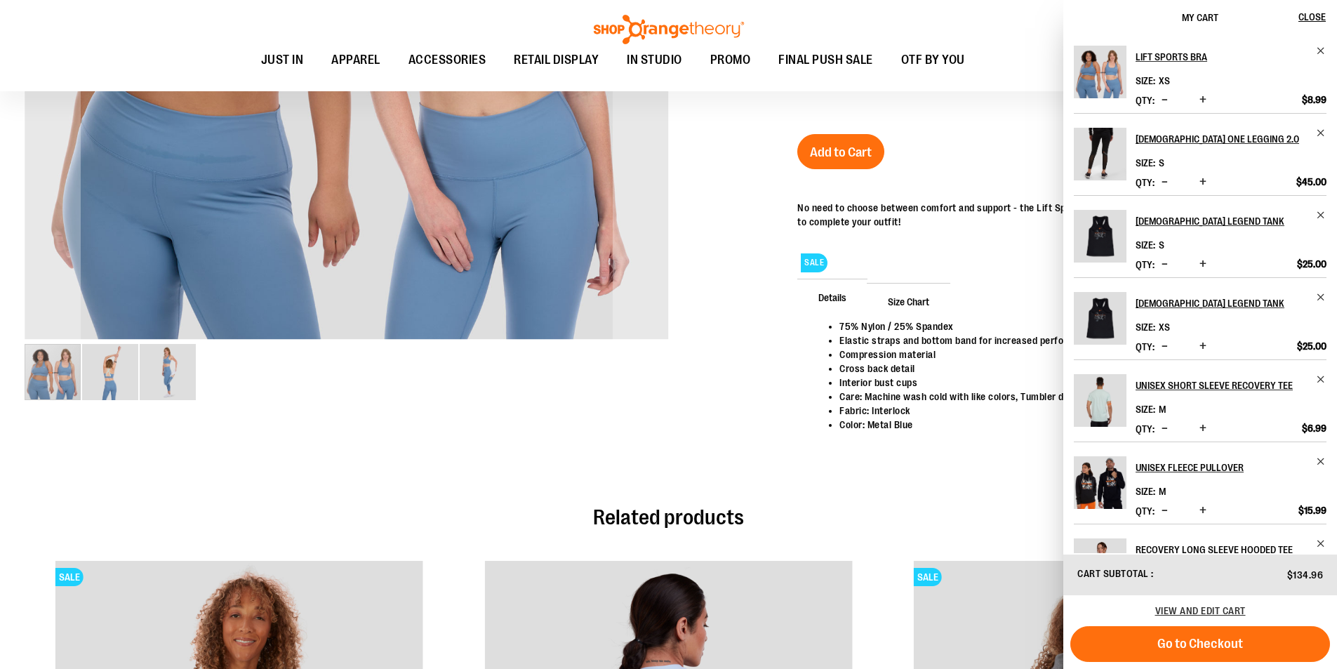
click at [1167, 435] on span "Decrease product quantity" at bounding box center [1164, 428] width 6 height 14
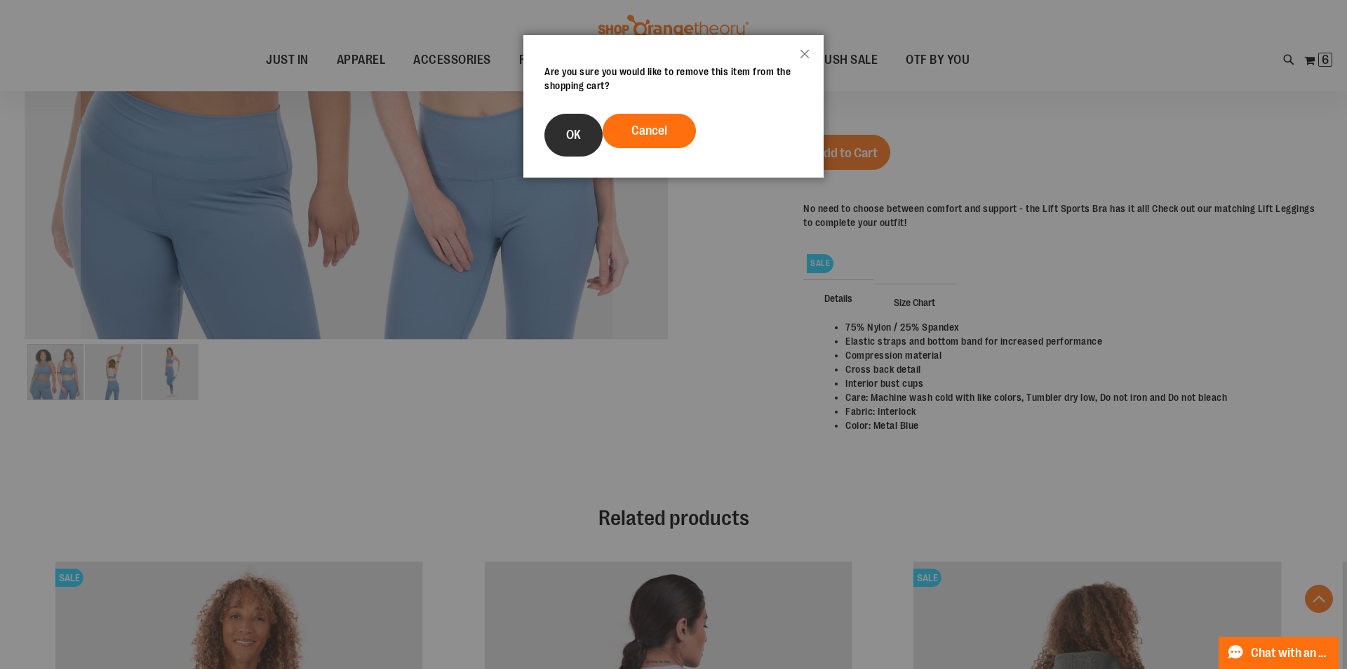
click at [569, 134] on span "OK" at bounding box center [573, 135] width 15 height 14
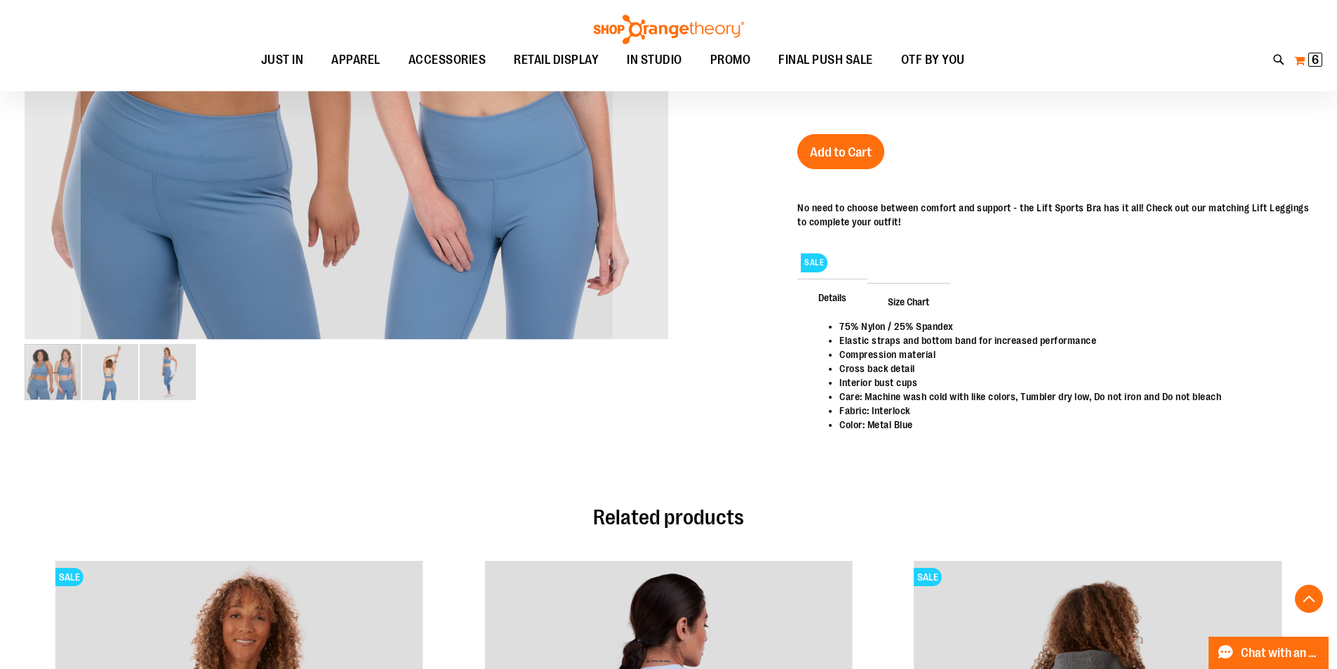
click at [1317, 62] on span "6" at bounding box center [1314, 60] width 7 height 14
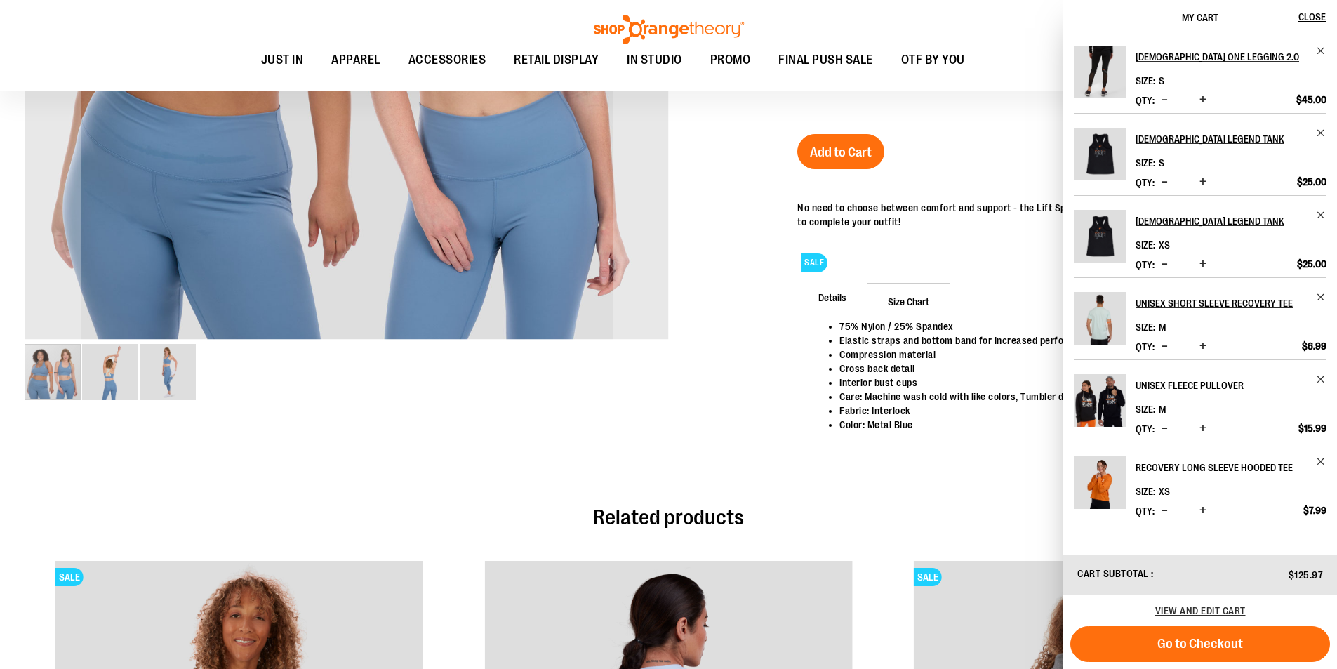
scroll to position [27, 0]
click at [1167, 517] on span "Decrease product quantity" at bounding box center [1164, 510] width 6 height 14
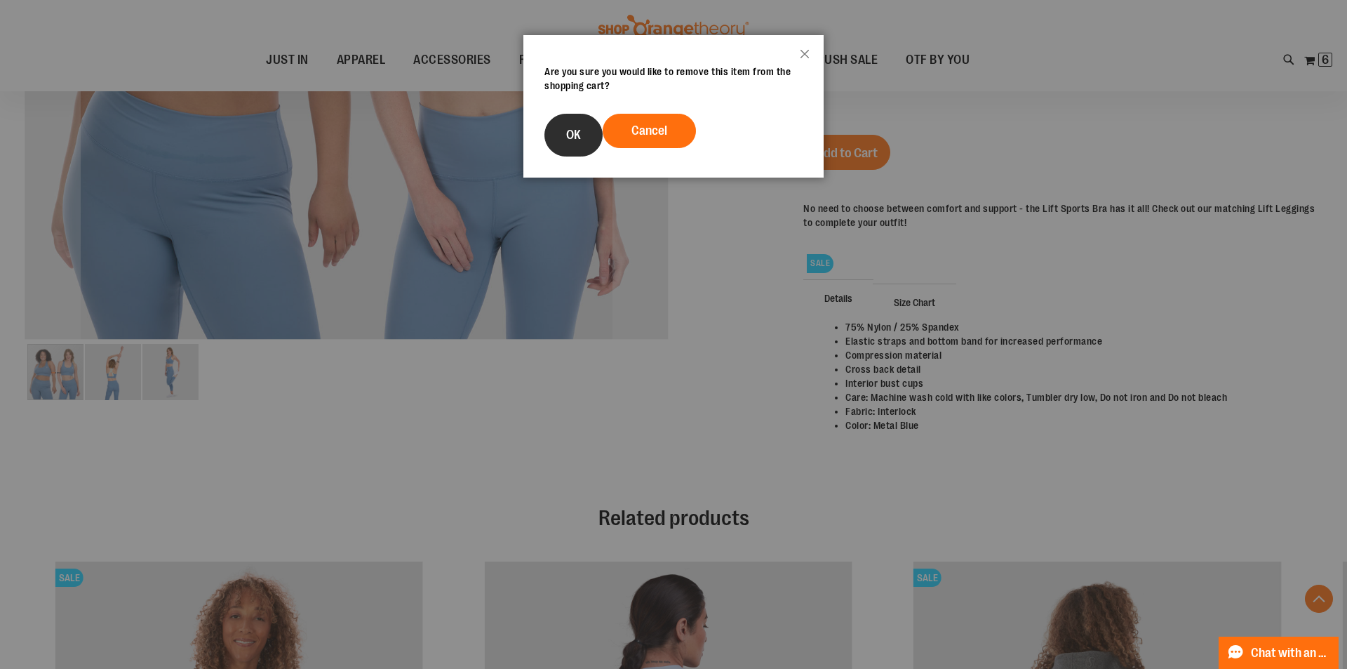
click at [581, 116] on button "OK" at bounding box center [573, 135] width 58 height 43
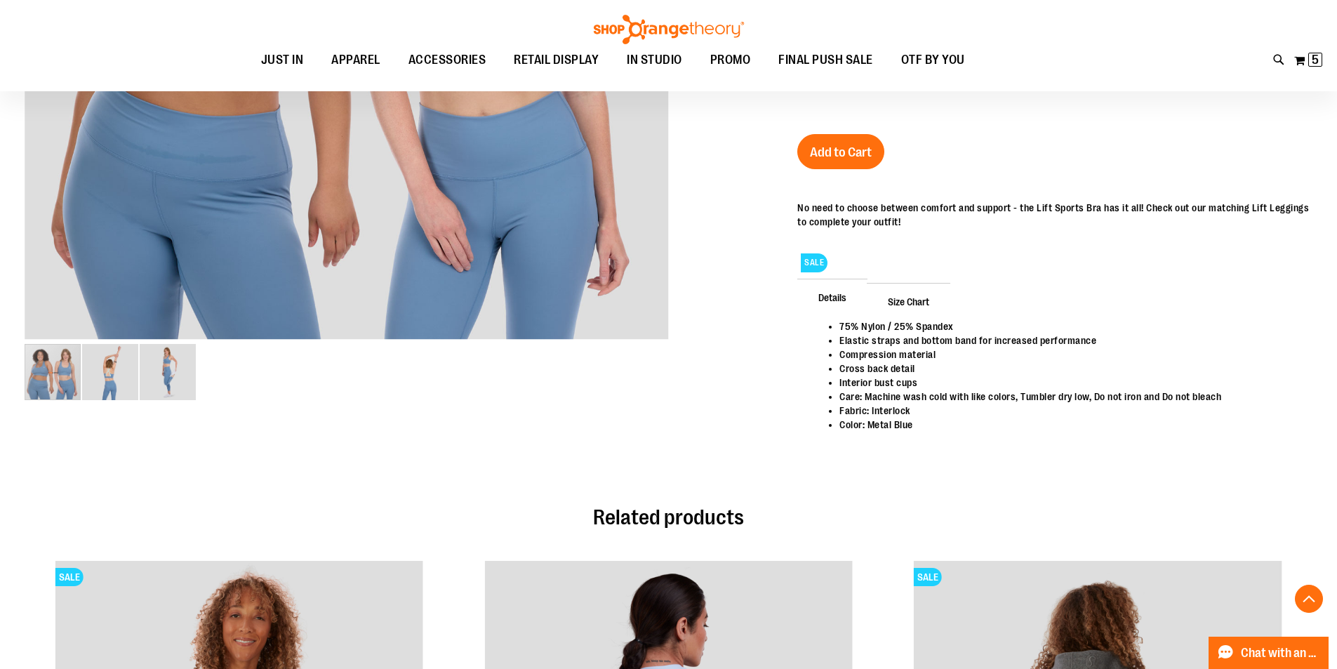
click at [1207, 43] on div "Toggle Nav Search Popular Suggestions Advanced Search" at bounding box center [668, 45] width 1337 height 91
drag, startPoint x: 1315, startPoint y: 59, endPoint x: 1293, endPoint y: 78, distance: 29.4
click at [1312, 62] on span "5" at bounding box center [1314, 60] width 7 height 14
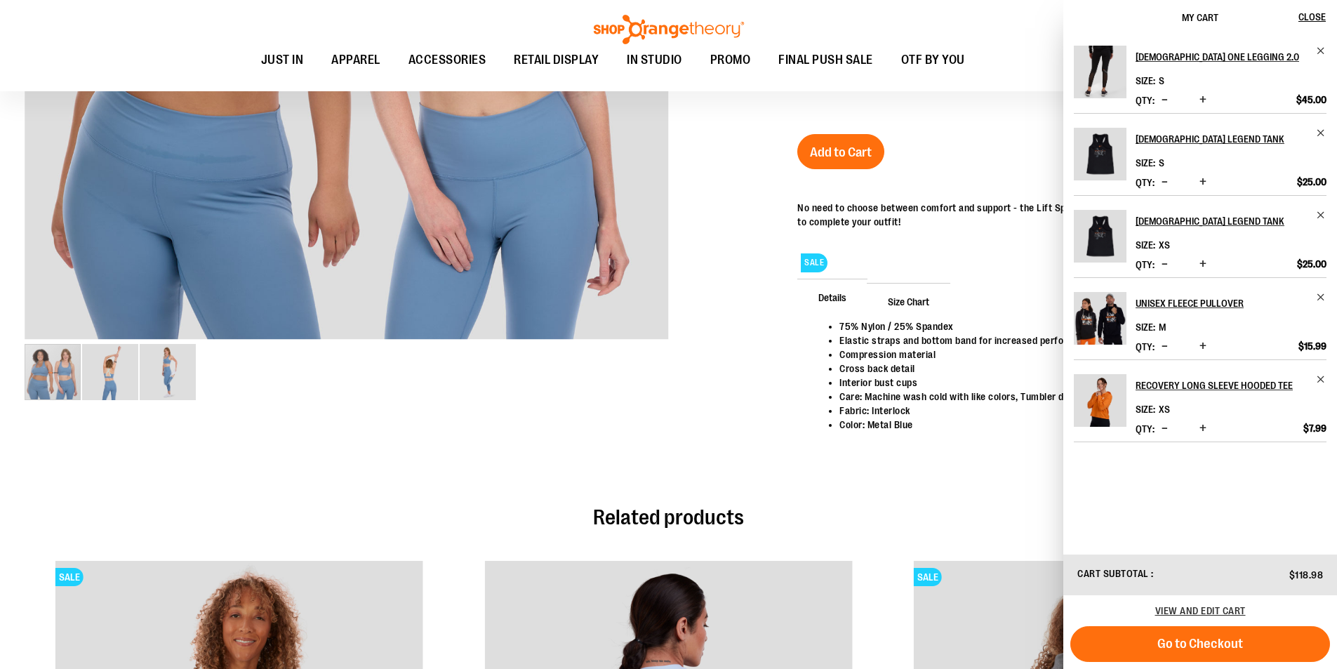
click at [1163, 345] on button "Decrease product quantity" at bounding box center [1164, 347] width 13 height 14
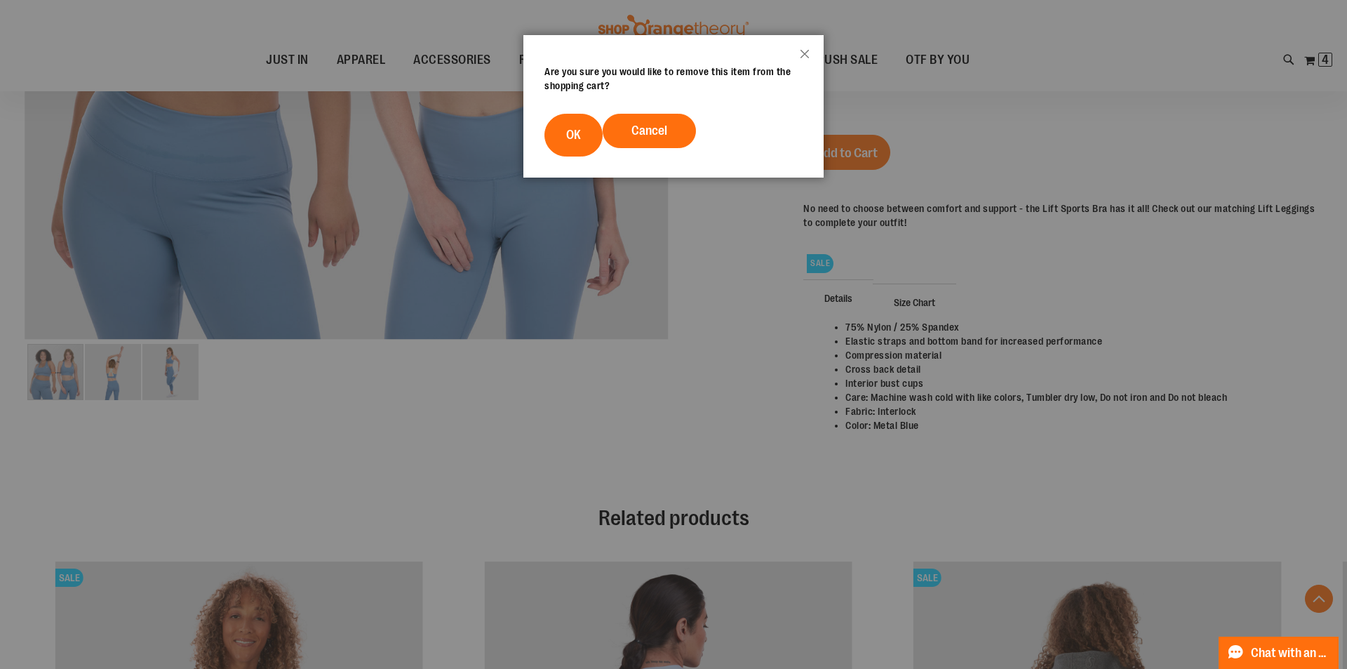
drag, startPoint x: 559, startPoint y: 126, endPoint x: 578, endPoint y: 128, distance: 19.1
click at [561, 126] on button "OK" at bounding box center [573, 135] width 58 height 43
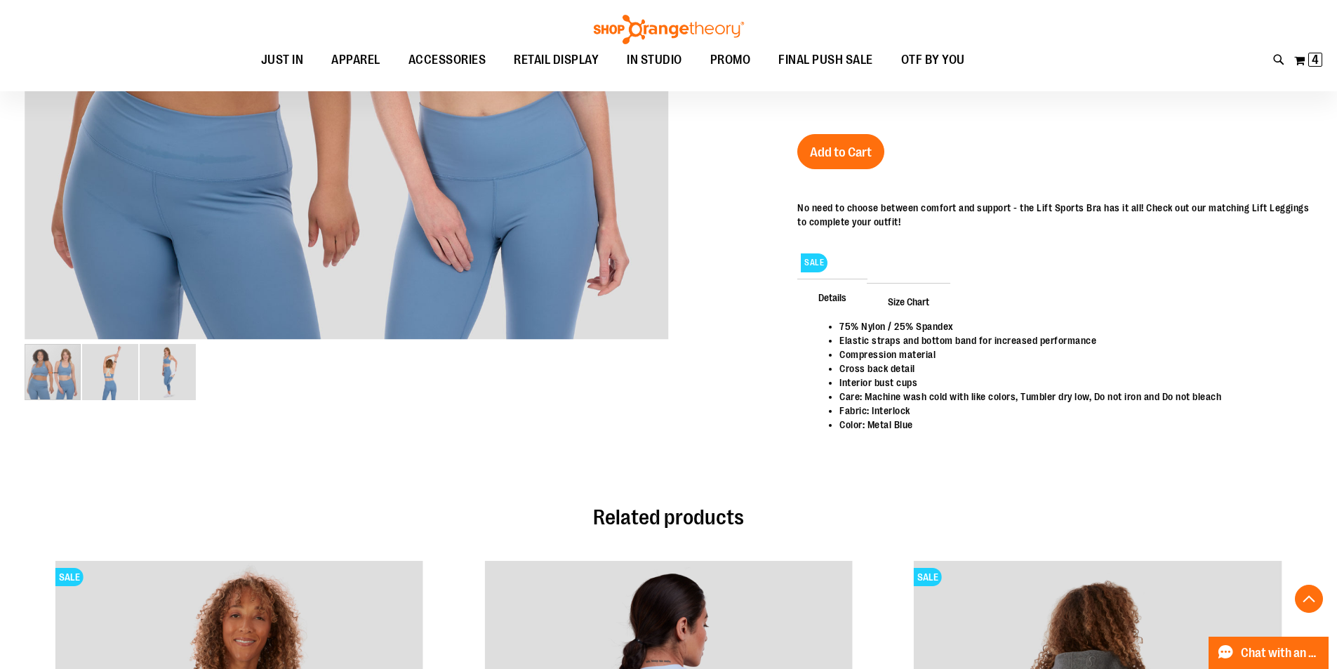
drag, startPoint x: 1313, startPoint y: 61, endPoint x: 1306, endPoint y: 62, distance: 7.2
click at [1312, 61] on span "4" at bounding box center [1314, 60] width 7 height 14
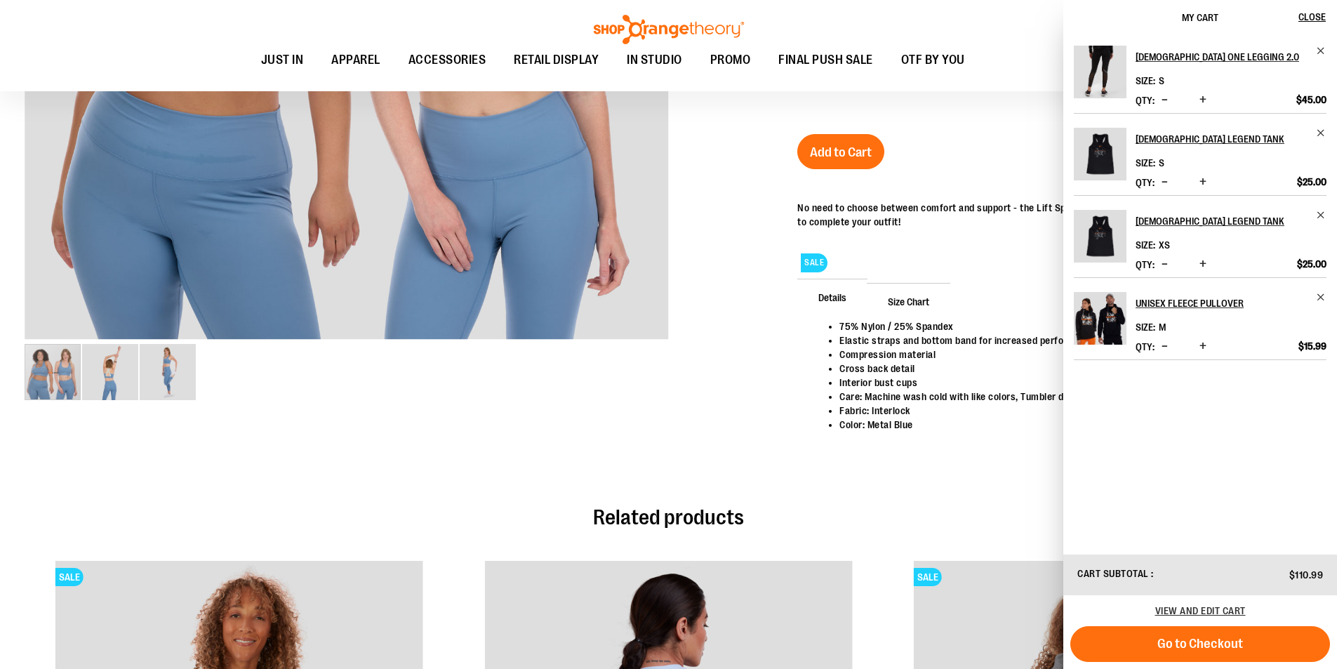
click at [1167, 344] on span "Decrease product quantity" at bounding box center [1164, 346] width 6 height 14
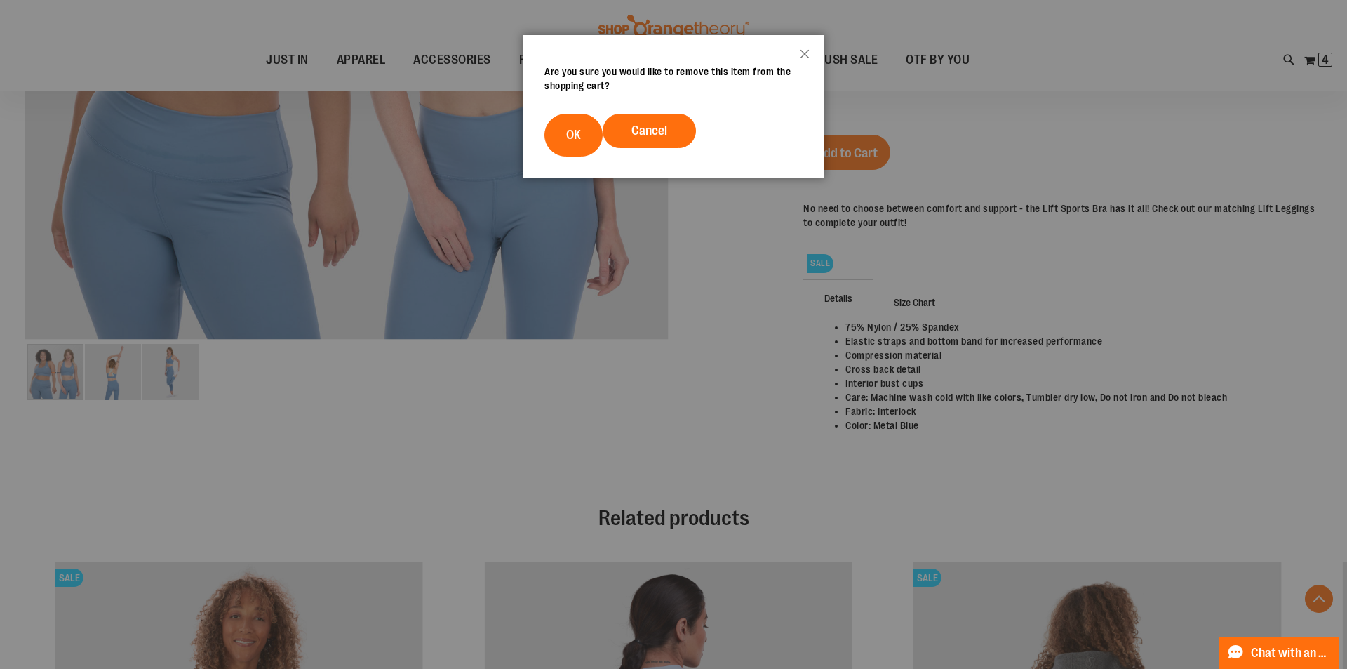
click at [580, 133] on span "OK" at bounding box center [573, 135] width 15 height 14
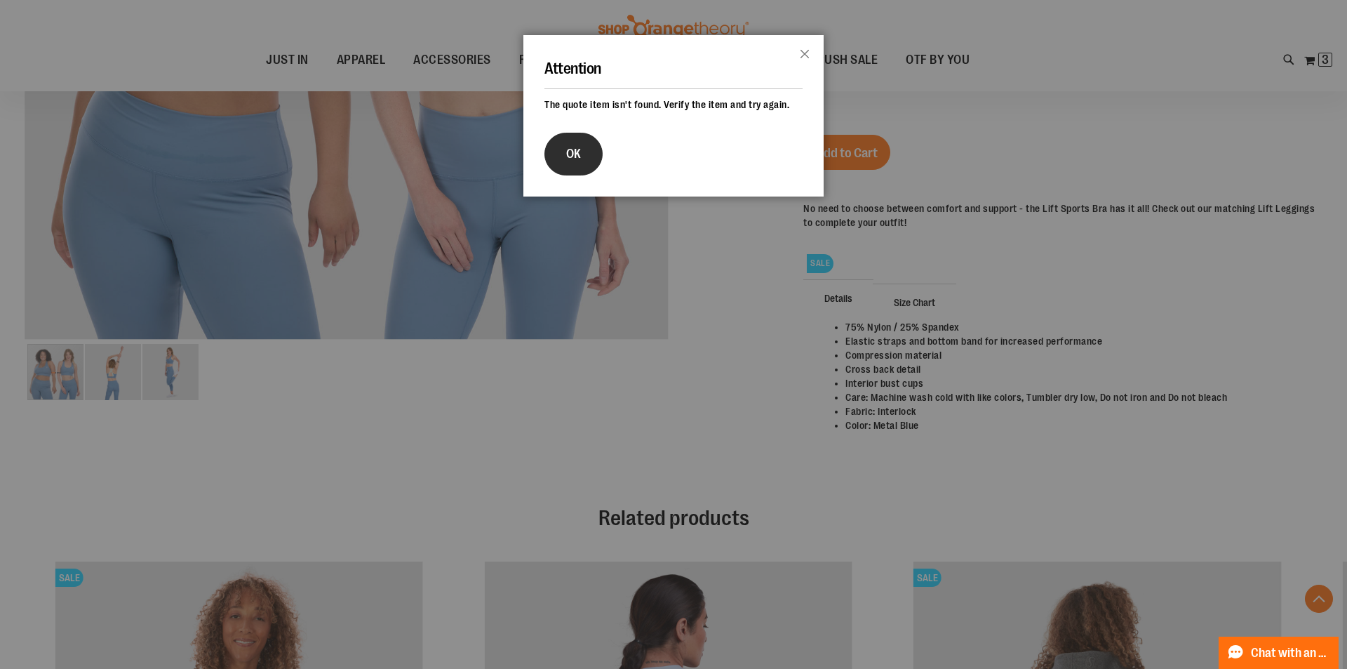
click at [569, 175] on button "OK" at bounding box center [573, 154] width 58 height 43
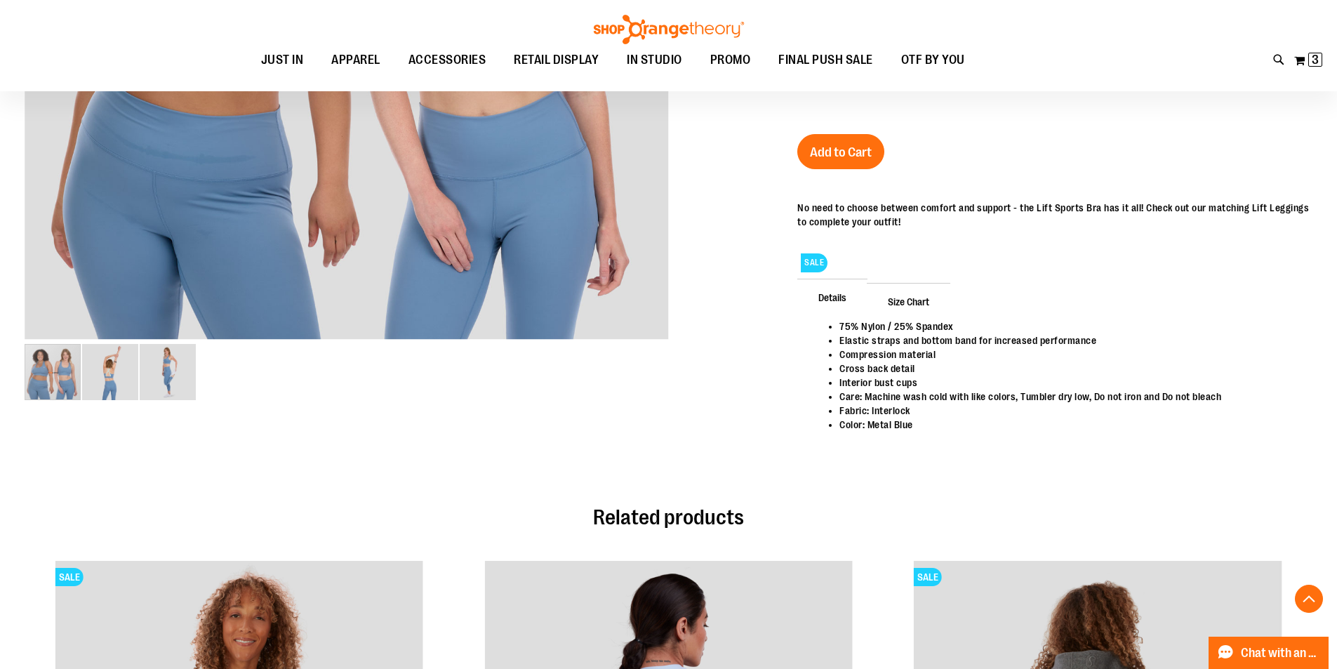
drag, startPoint x: 1312, startPoint y: 58, endPoint x: 1258, endPoint y: 87, distance: 61.5
click at [1310, 58] on span "3 3 items" at bounding box center [1315, 60] width 14 height 14
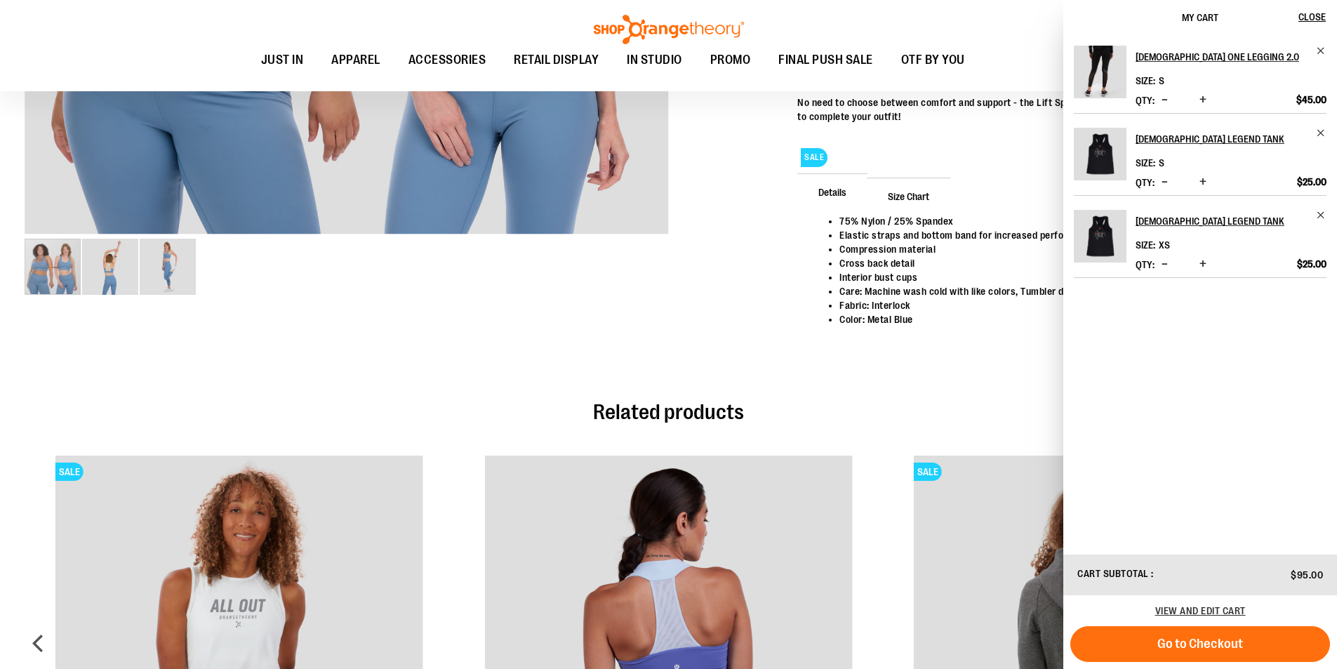
scroll to position [701, 0]
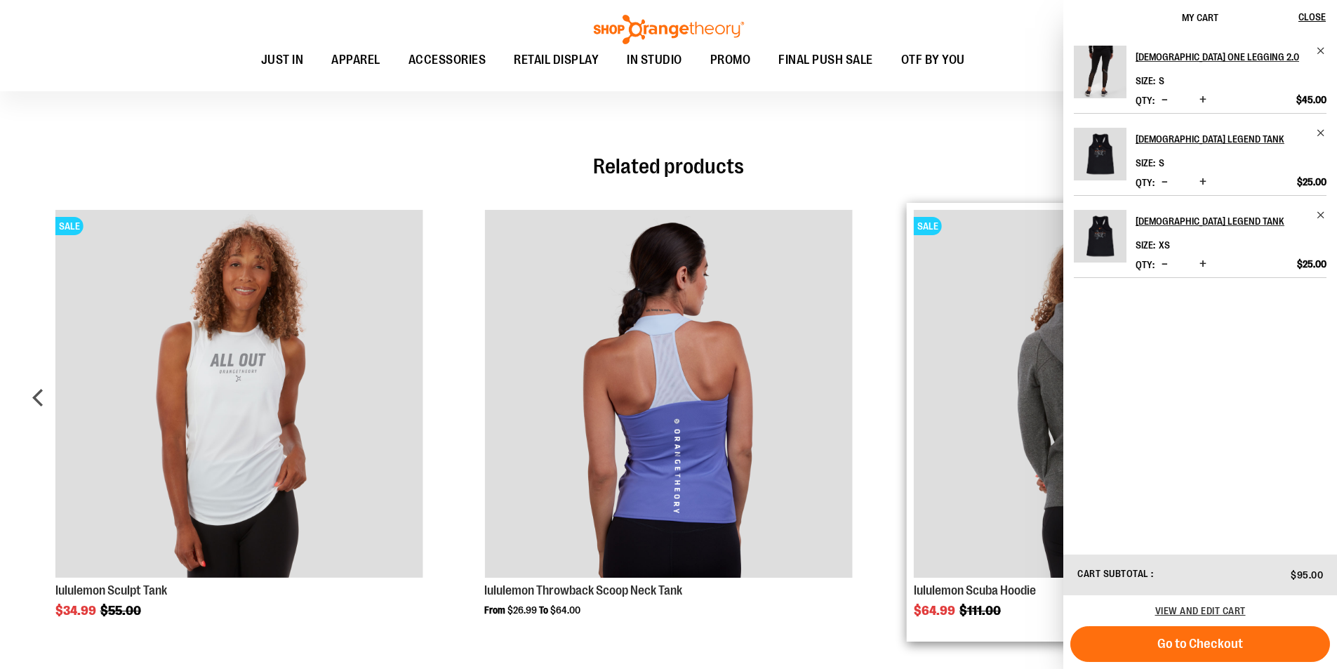
click at [1157, 644] on span "Go to Checkout" at bounding box center [1200, 643] width 86 height 15
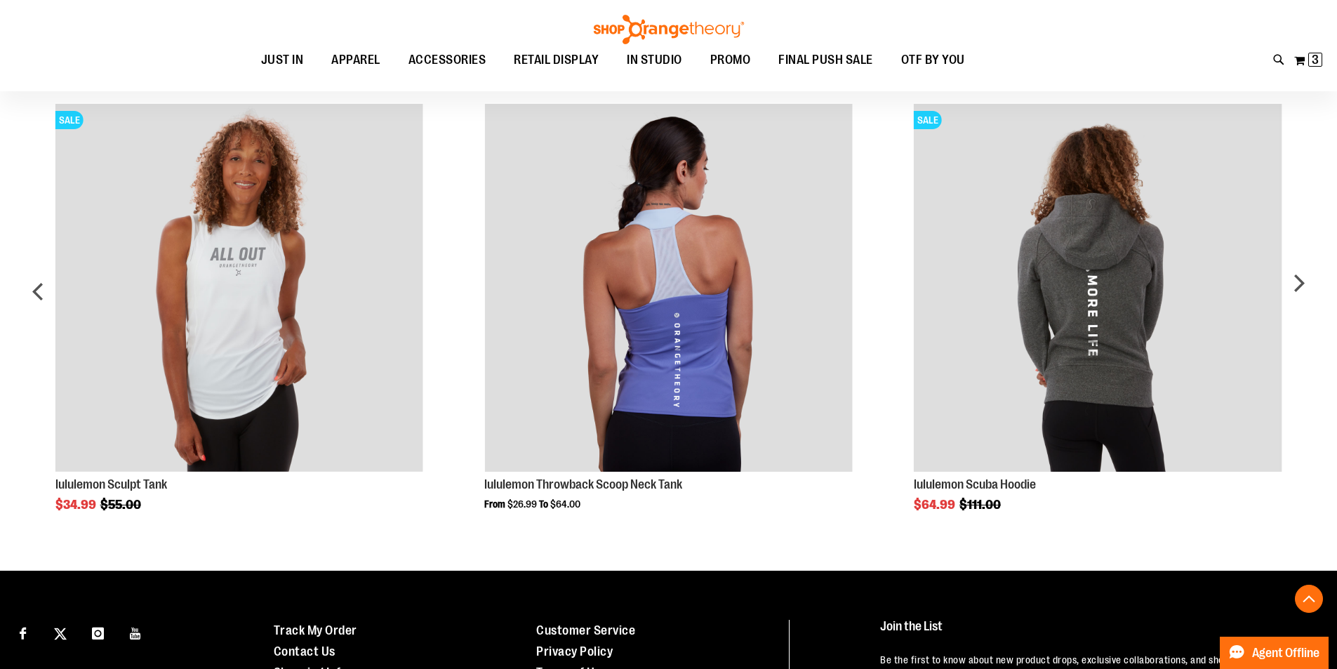
scroll to position [701, 0]
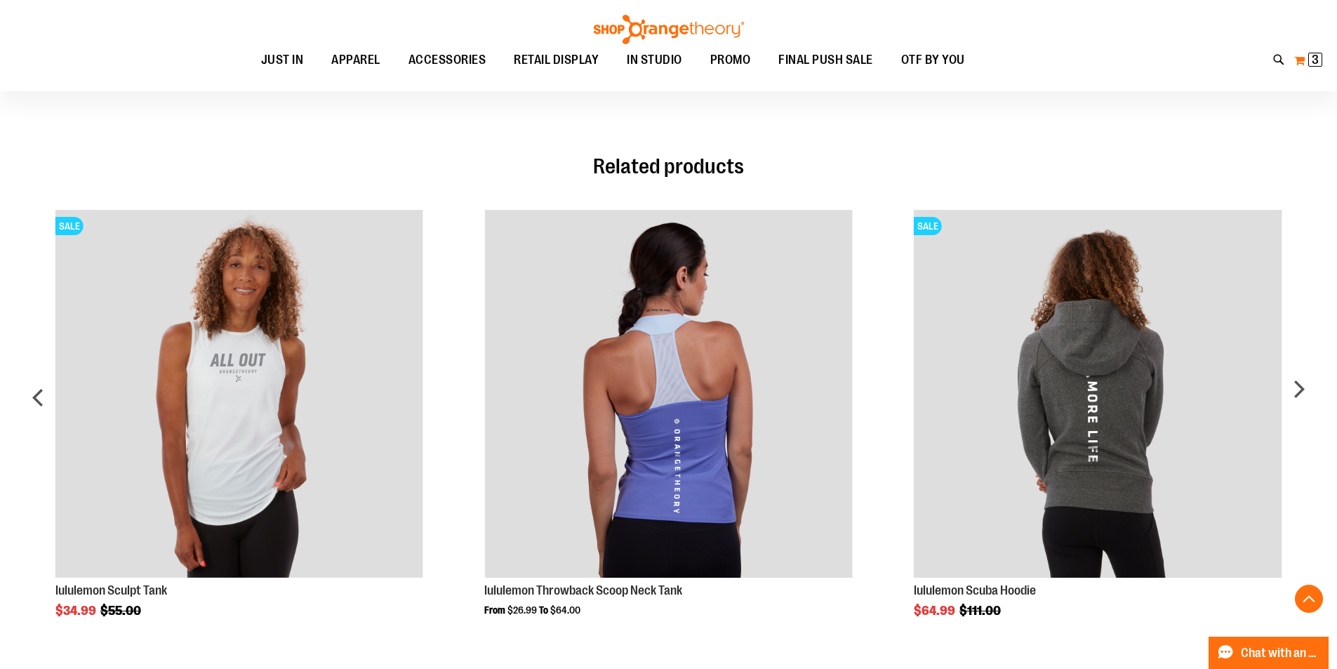
type input "**********"
click at [1313, 54] on span "3" at bounding box center [1314, 60] width 7 height 14
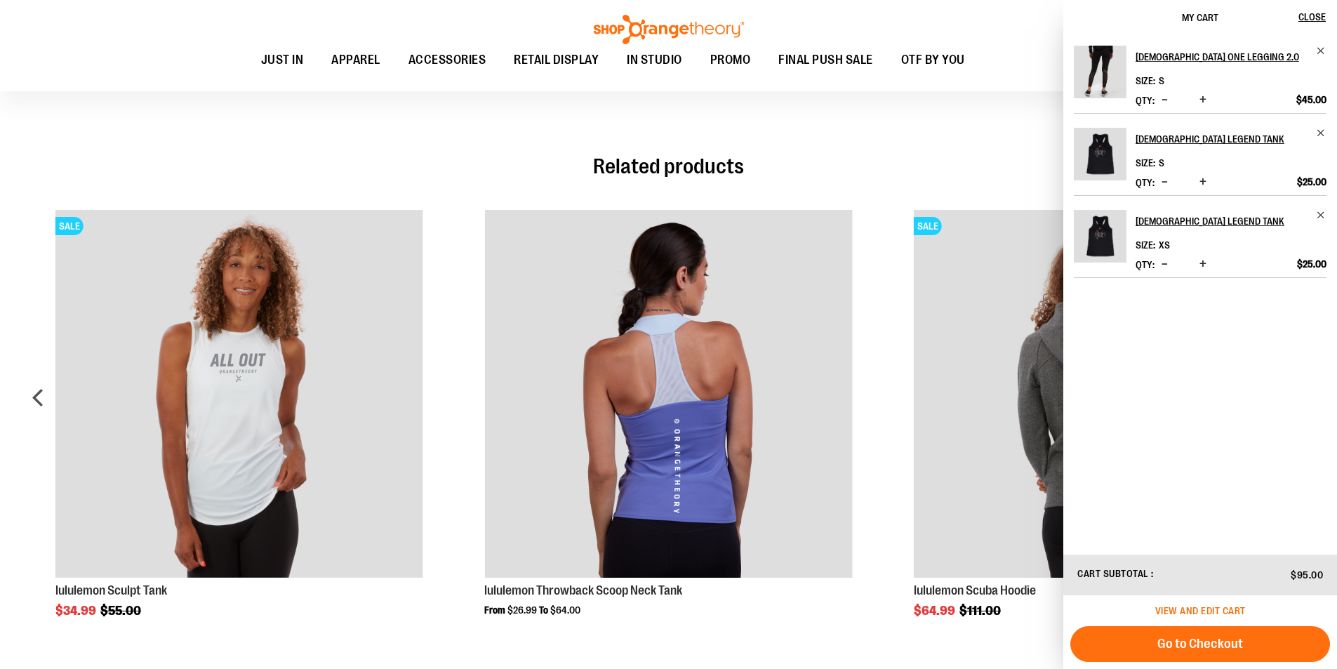
click at [1169, 606] on span "View and edit cart" at bounding box center [1200, 610] width 91 height 11
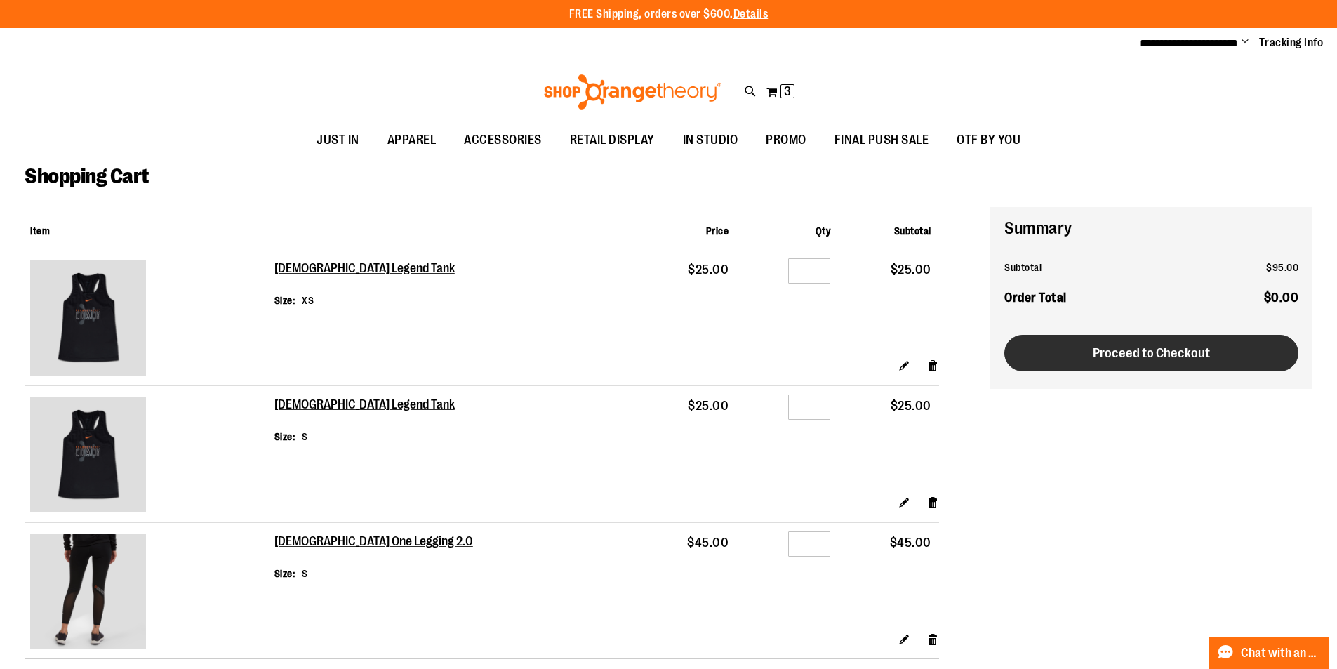
type input "**********"
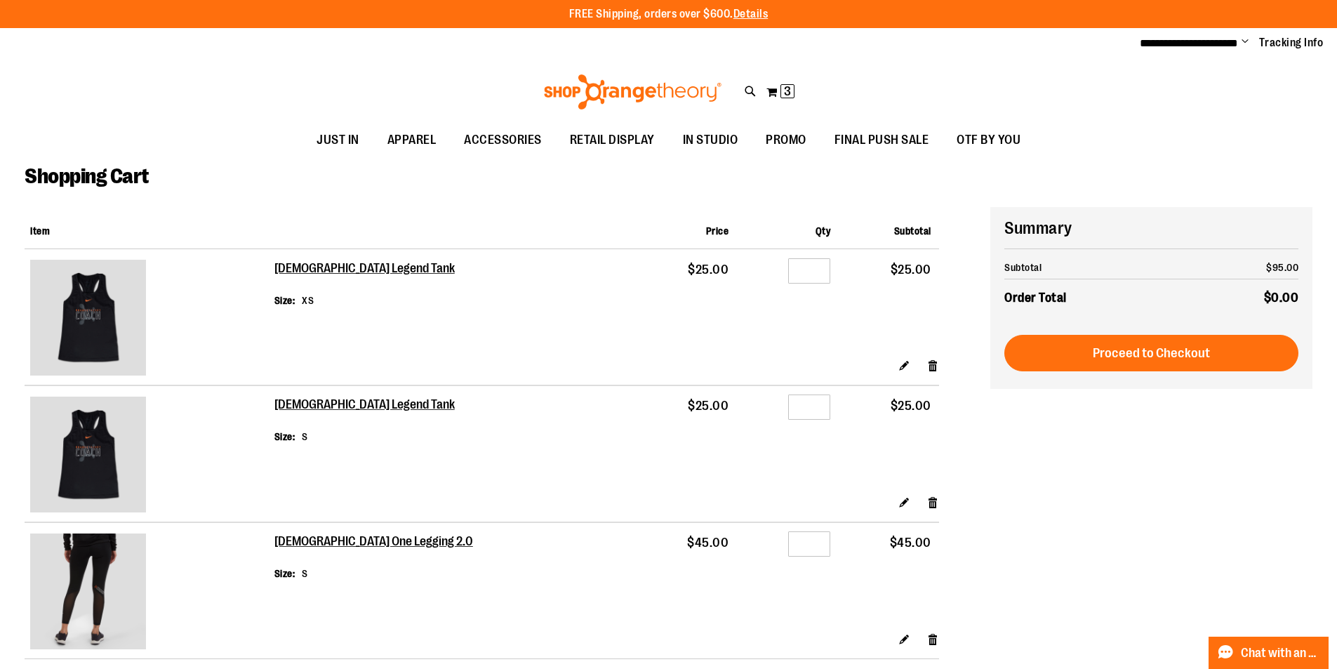
click at [1116, 357] on span "Proceed to Checkout" at bounding box center [1150, 352] width 117 height 15
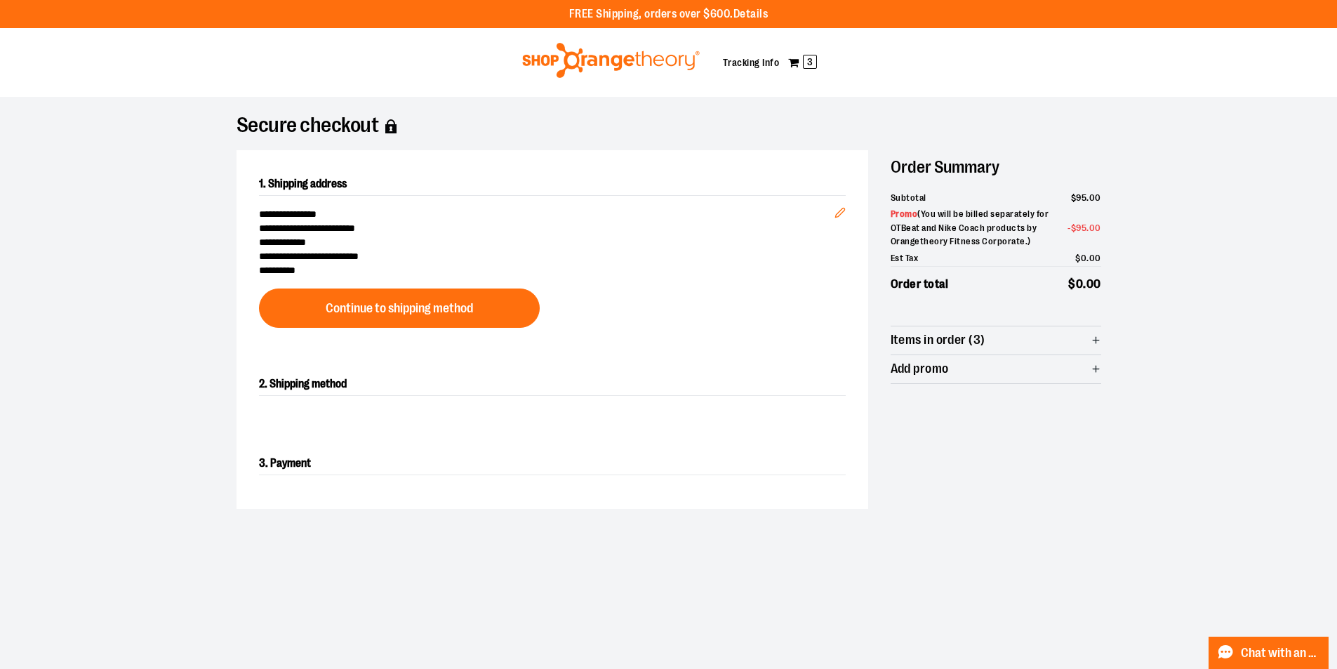
click at [432, 342] on div "**********" at bounding box center [551, 250] width 631 height 200
click at [498, 313] on button "Continue to shipping method" at bounding box center [399, 307] width 281 height 39
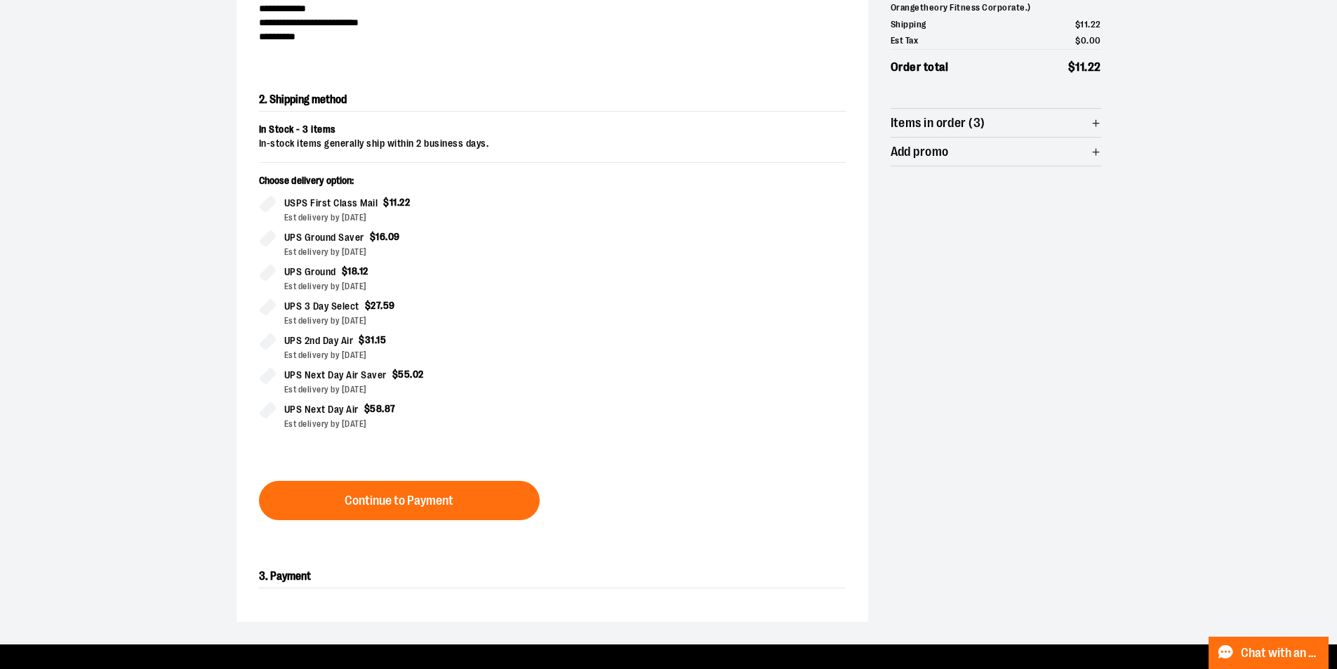
scroll to position [239, 0]
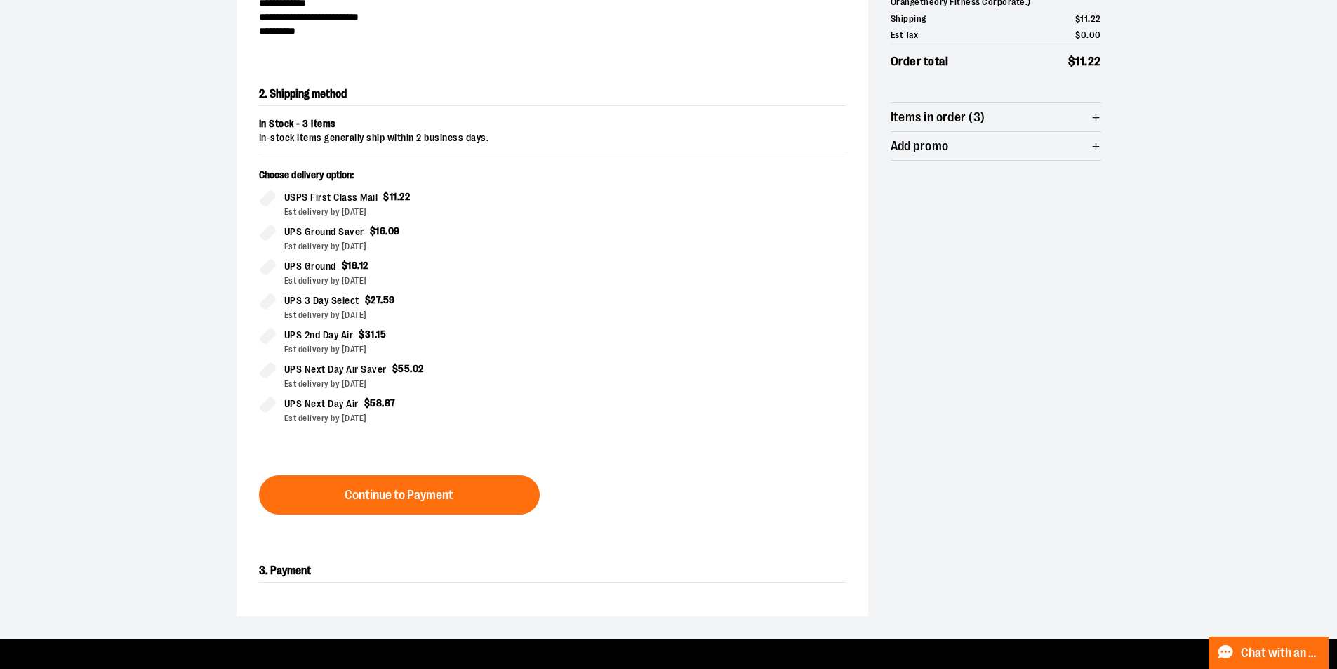
click at [435, 496] on span "Continue to Payment" at bounding box center [398, 494] width 109 height 13
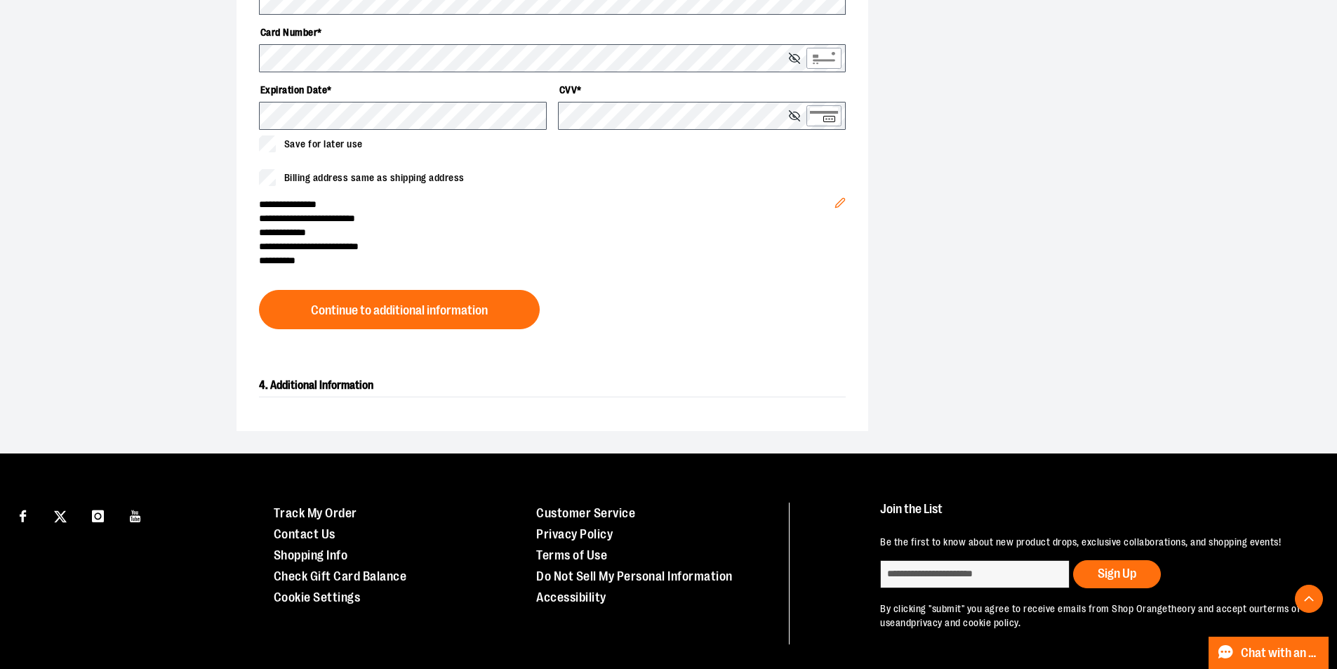
scroll to position [663, 0]
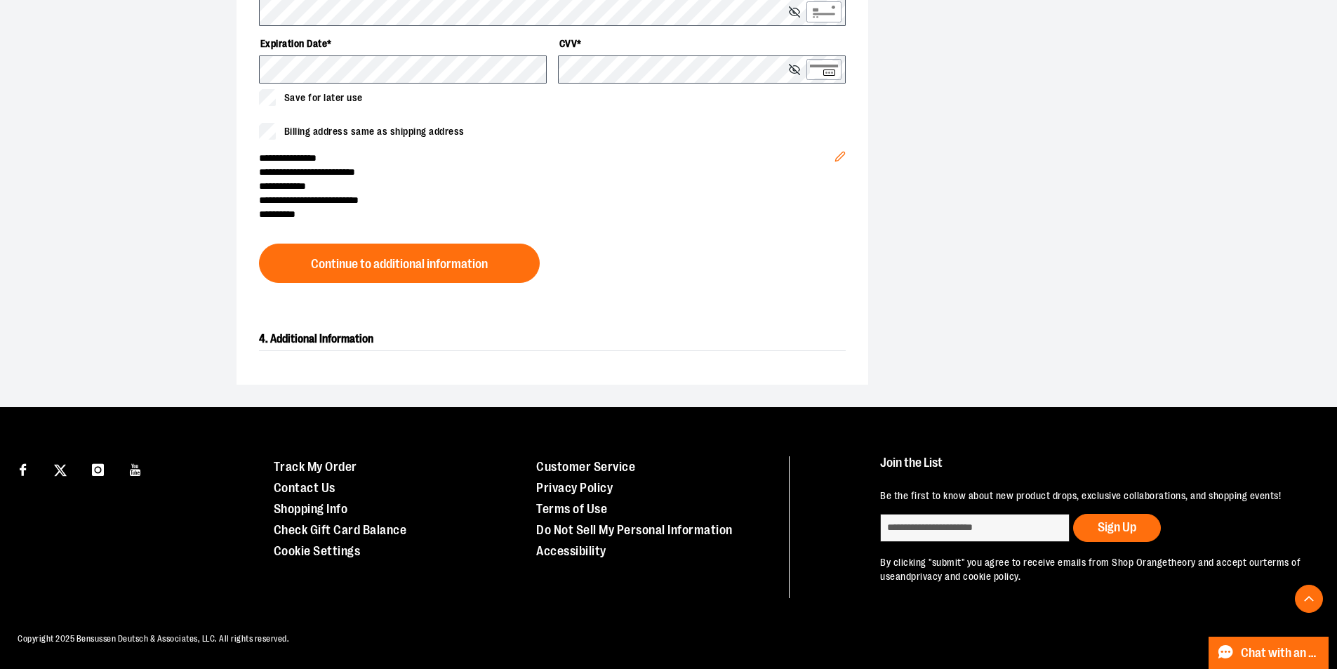
click at [326, 347] on h2 "4. Additional Information" at bounding box center [552, 339] width 587 height 23
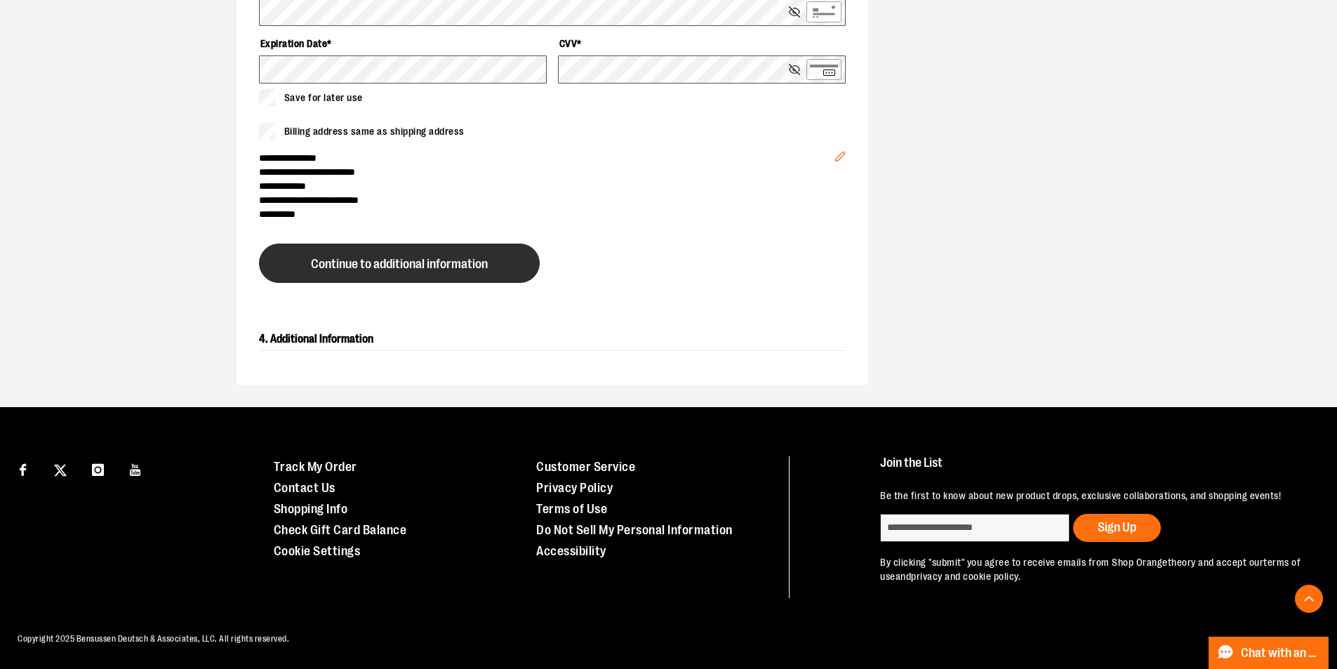
click at [409, 279] on button "Continue to additional information" at bounding box center [399, 262] width 281 height 39
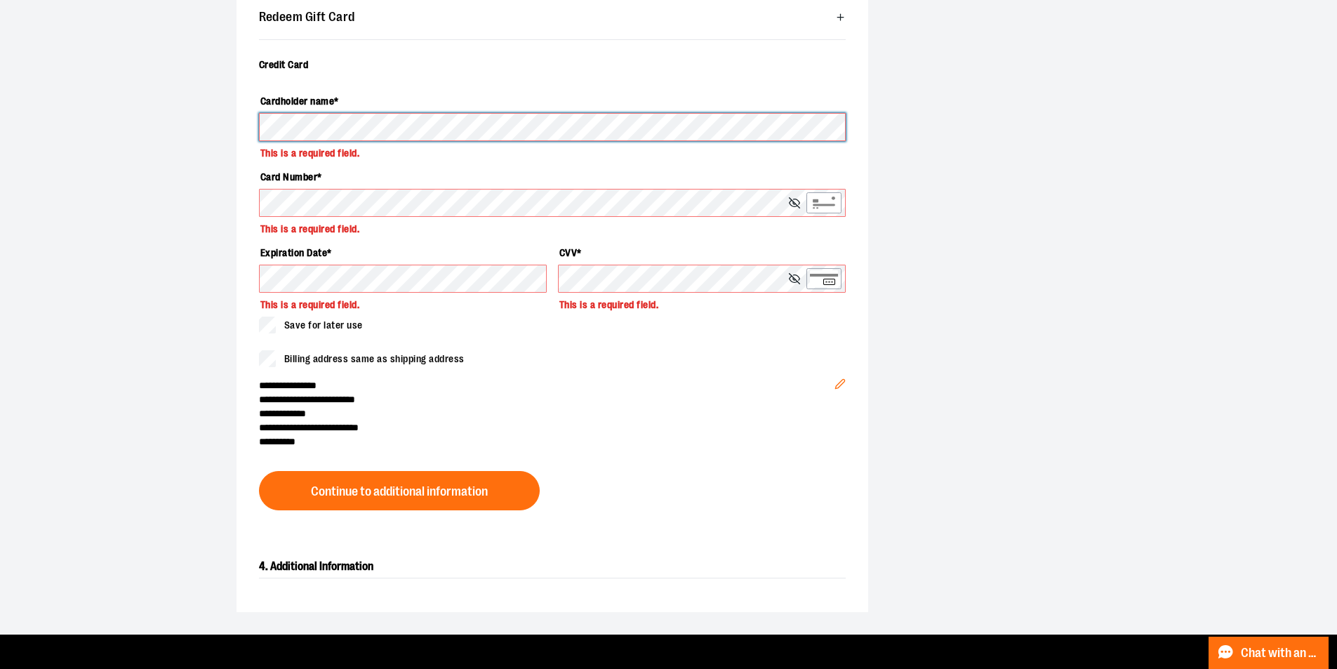
scroll to position [493, 0]
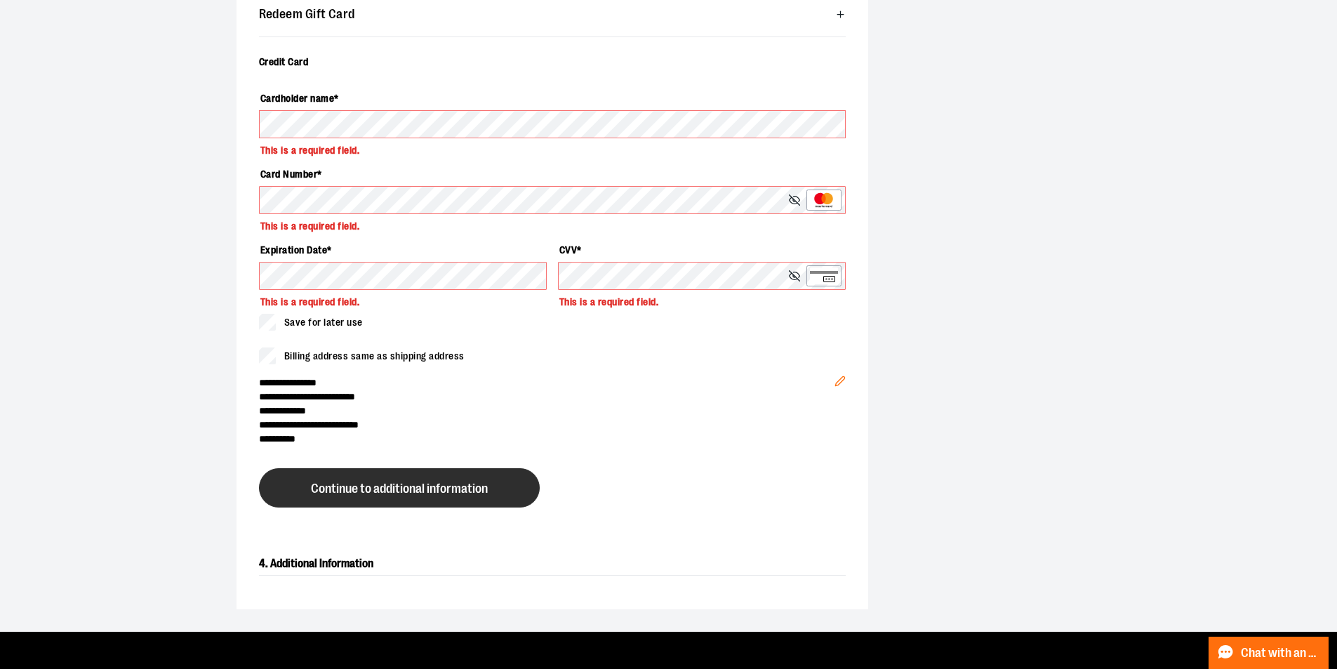
click at [382, 488] on span "Continue to additional information" at bounding box center [399, 488] width 177 height 13
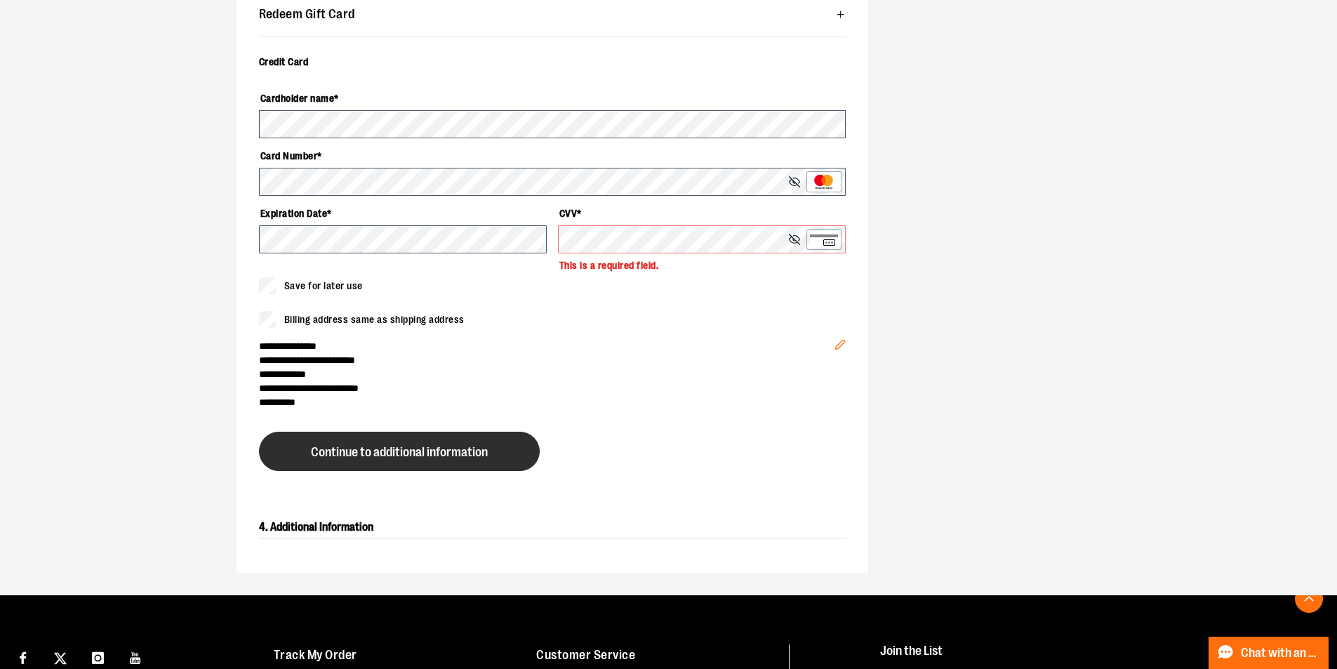
click at [525, 392] on div "**********" at bounding box center [551, 218] width 631 height 550
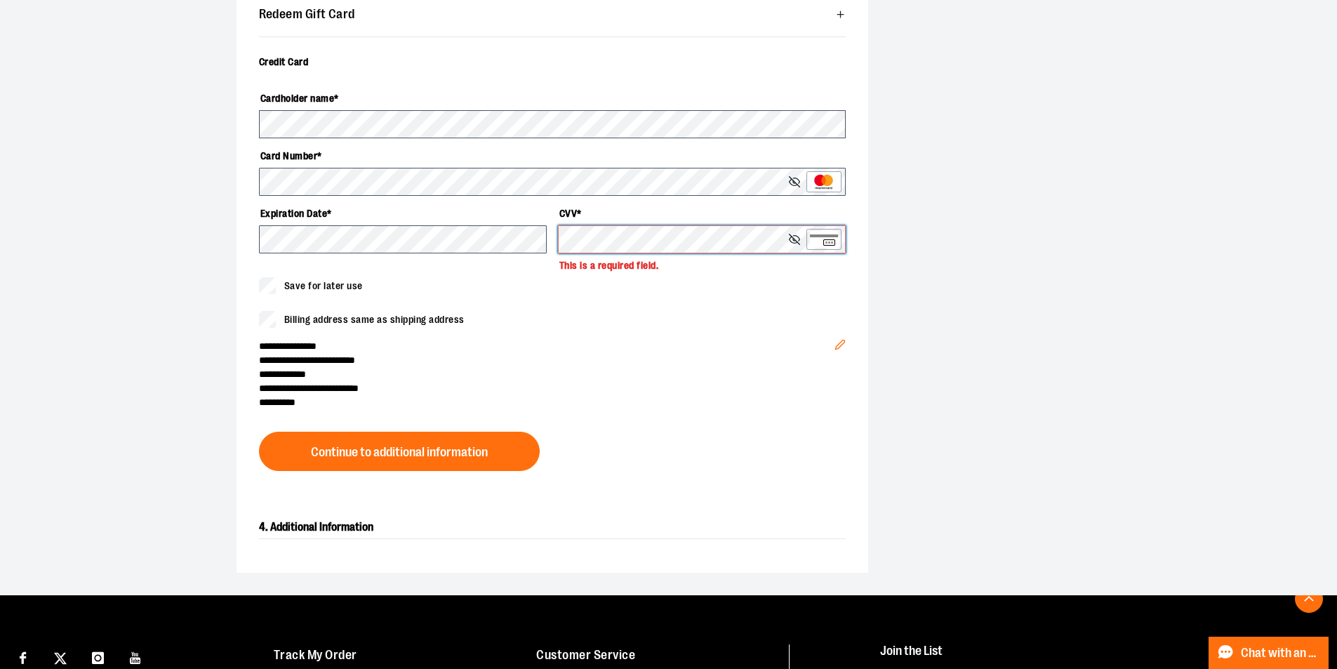
click at [797, 241] on span at bounding box center [702, 239] width 288 height 28
click at [790, 235] on line at bounding box center [794, 239] width 11 height 11
click at [636, 255] on error-cvv "This is a required field." at bounding box center [702, 262] width 288 height 18
